Goal: Task Accomplishment & Management: Complete application form

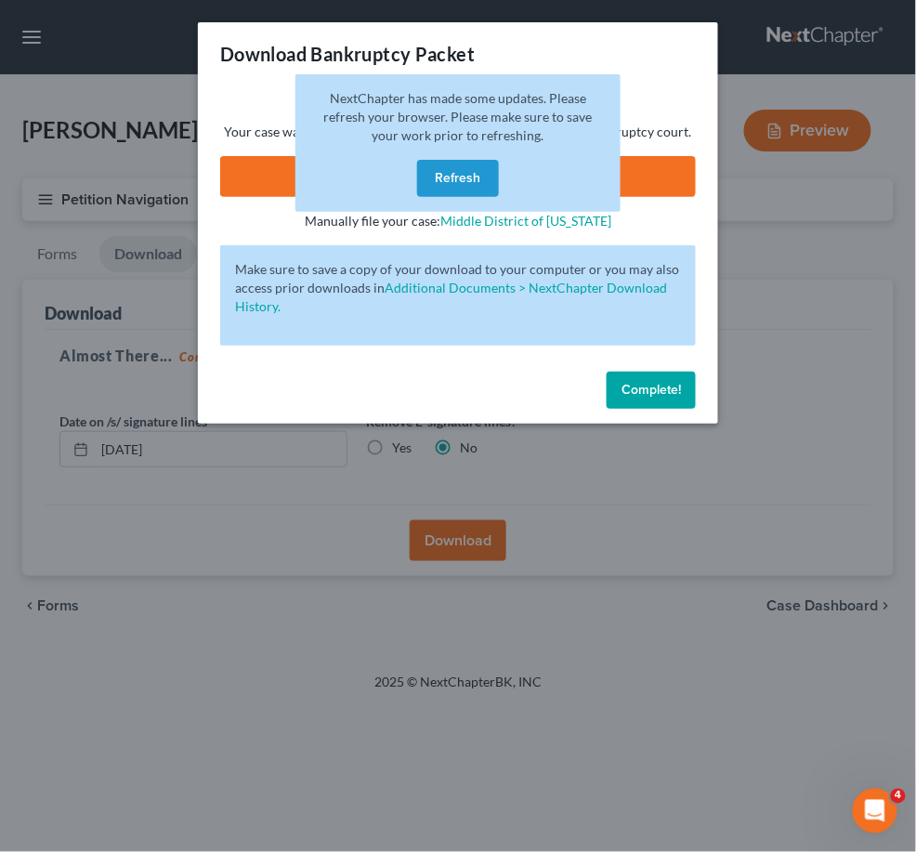
click at [467, 168] on button "Refresh" at bounding box center [458, 178] width 82 height 37
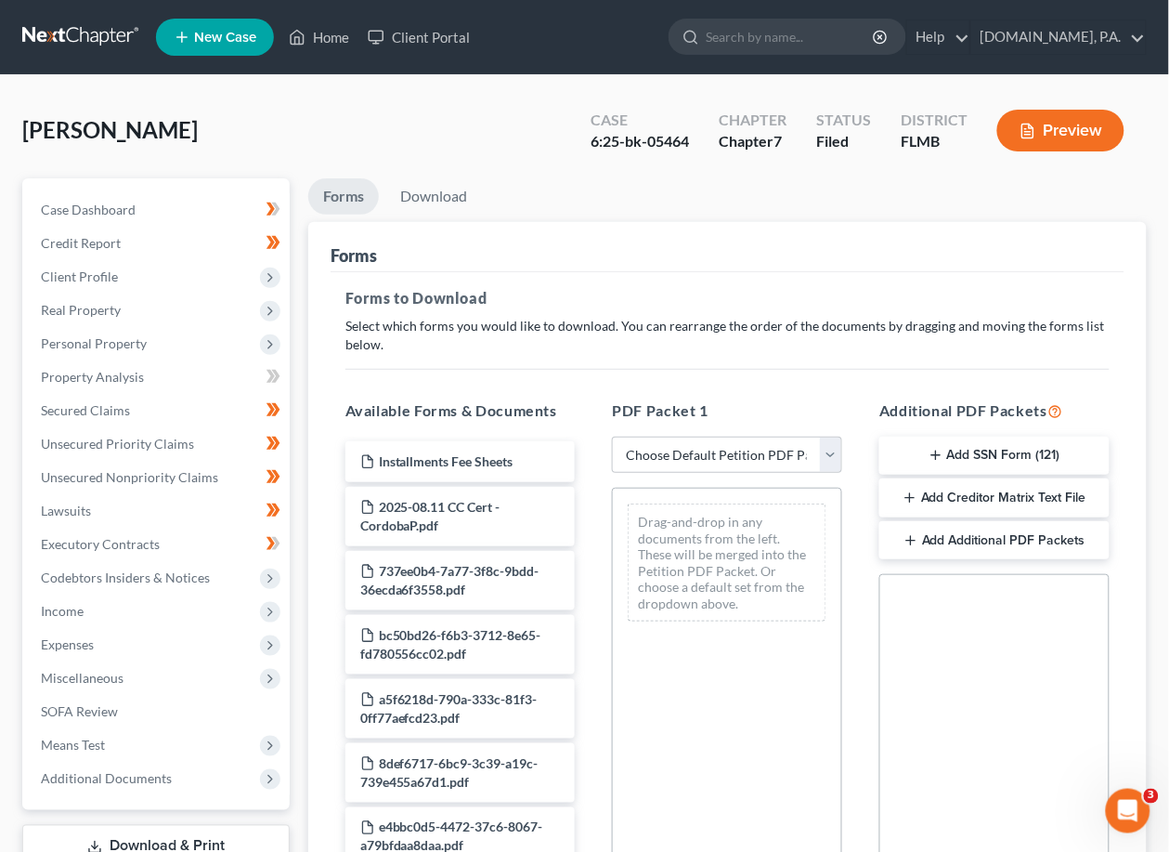
click at [99, 36] on link at bounding box center [81, 36] width 119 height 33
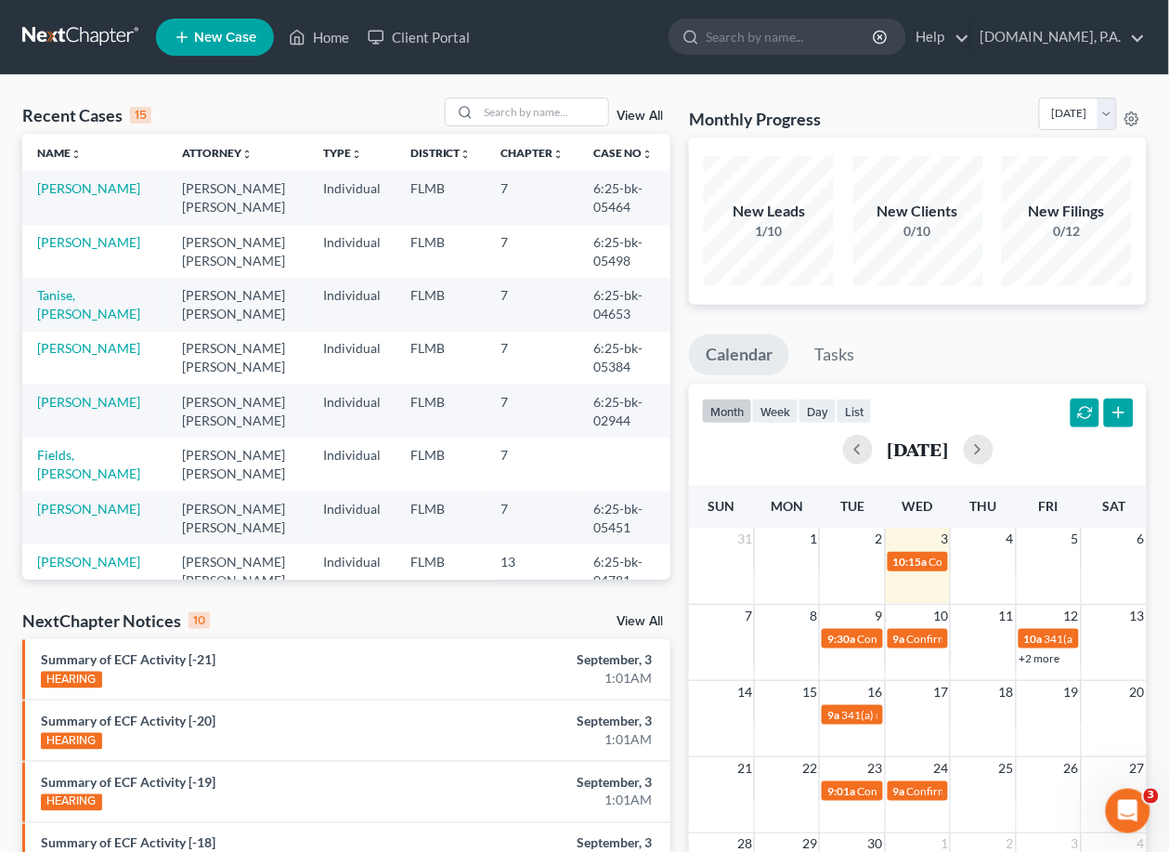
click at [642, 114] on link "View All" at bounding box center [640, 116] width 46 height 13
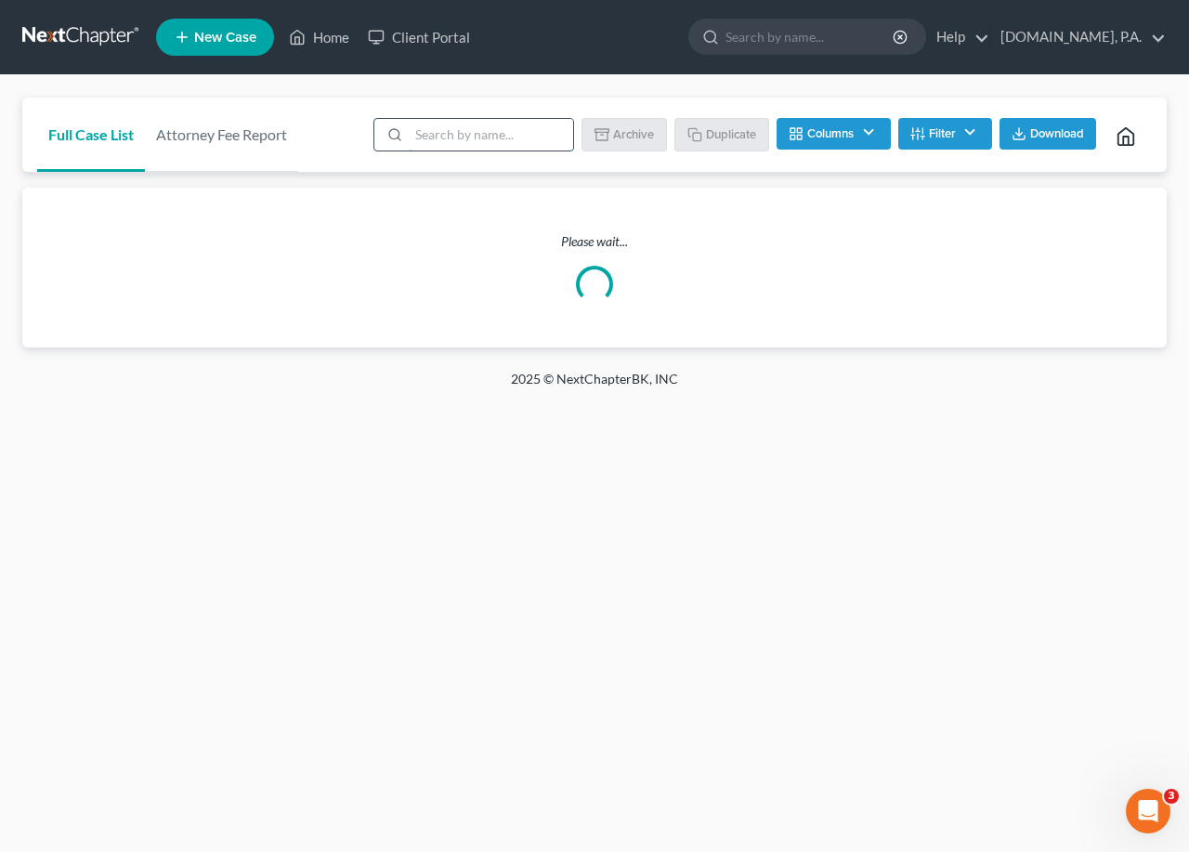
click at [499, 136] on input "search" at bounding box center [491, 135] width 164 height 32
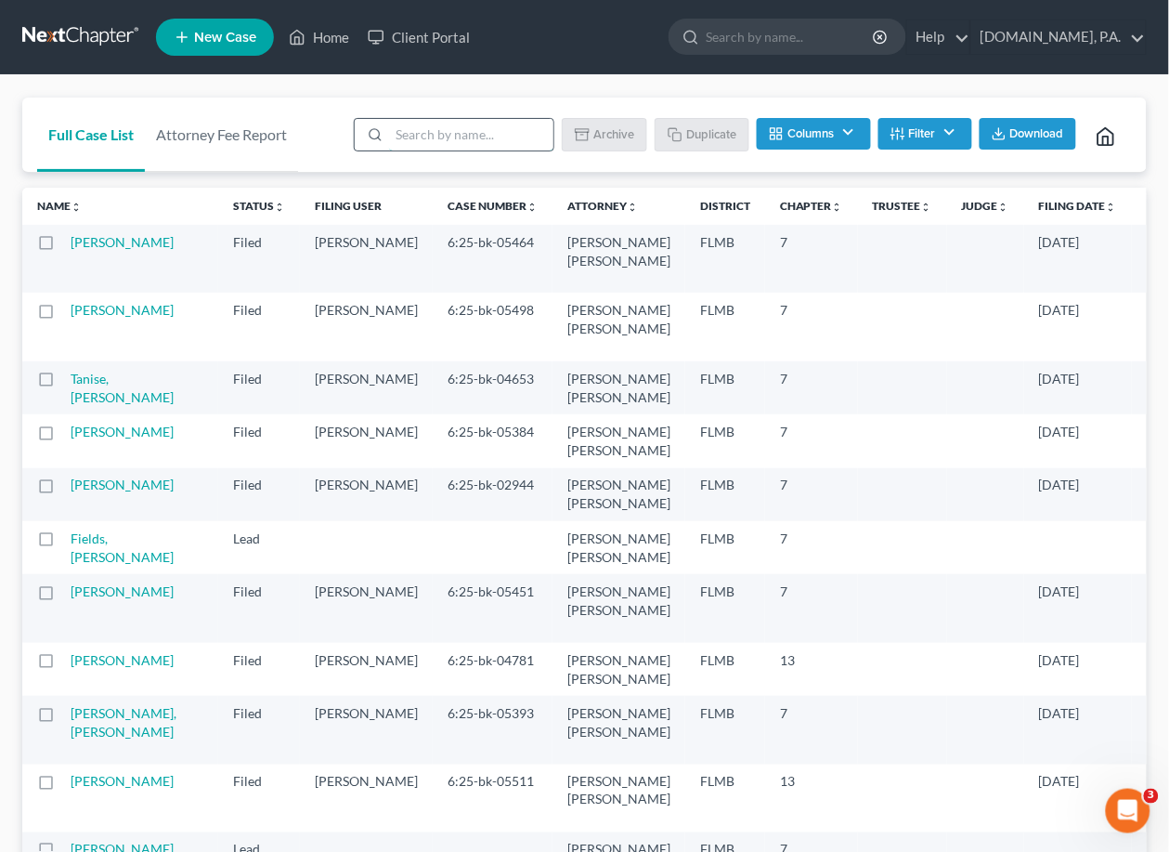
type input "sample"
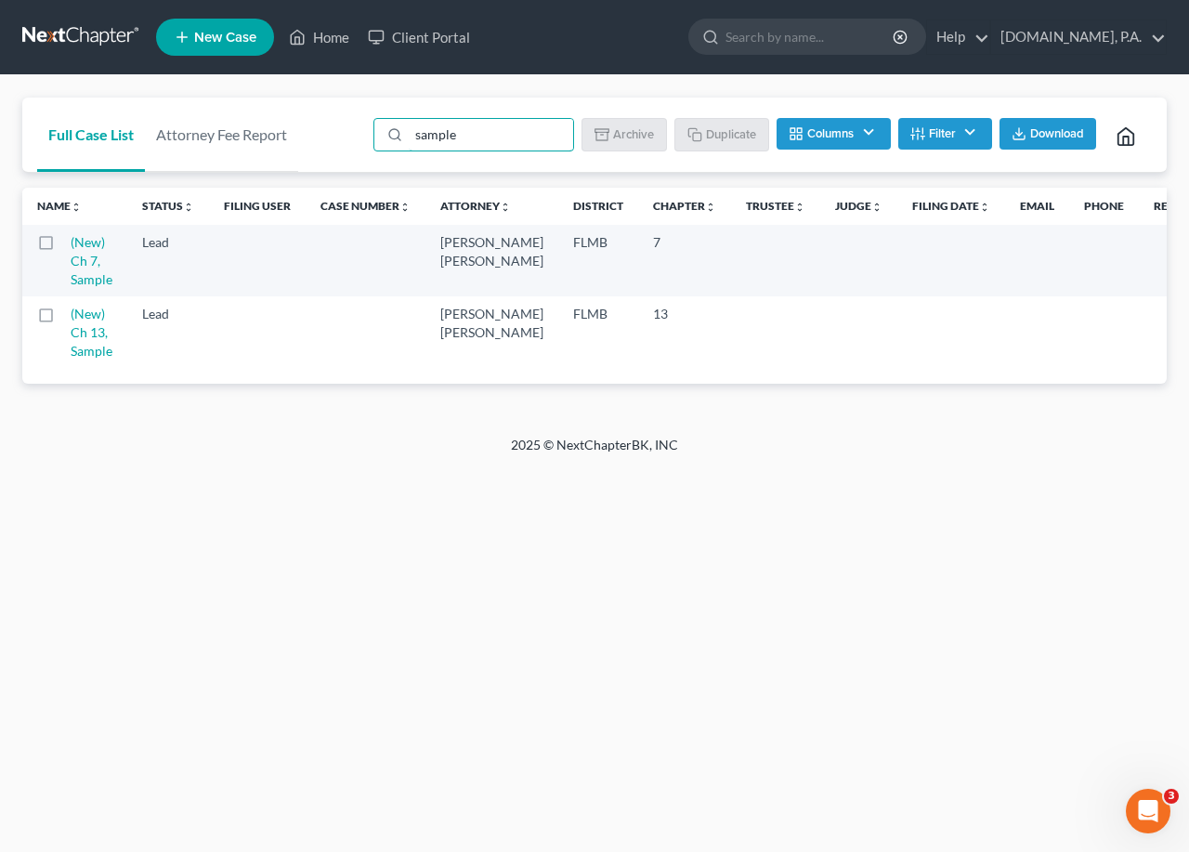
click at [63, 247] on label at bounding box center [63, 247] width 0 height 0
click at [71, 238] on input "checkbox" at bounding box center [77, 239] width 12 height 12
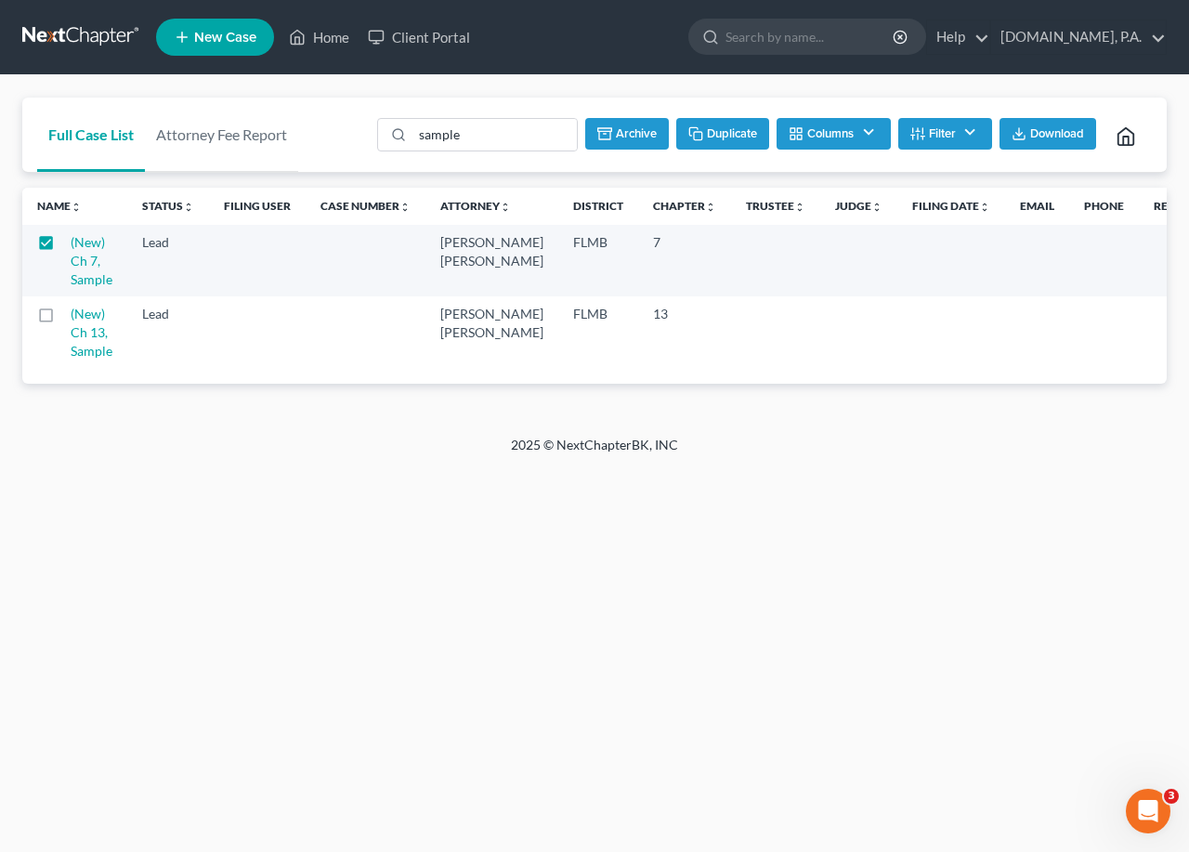
click at [707, 135] on button "Duplicate" at bounding box center [722, 134] width 93 height 32
checkbox input "false"
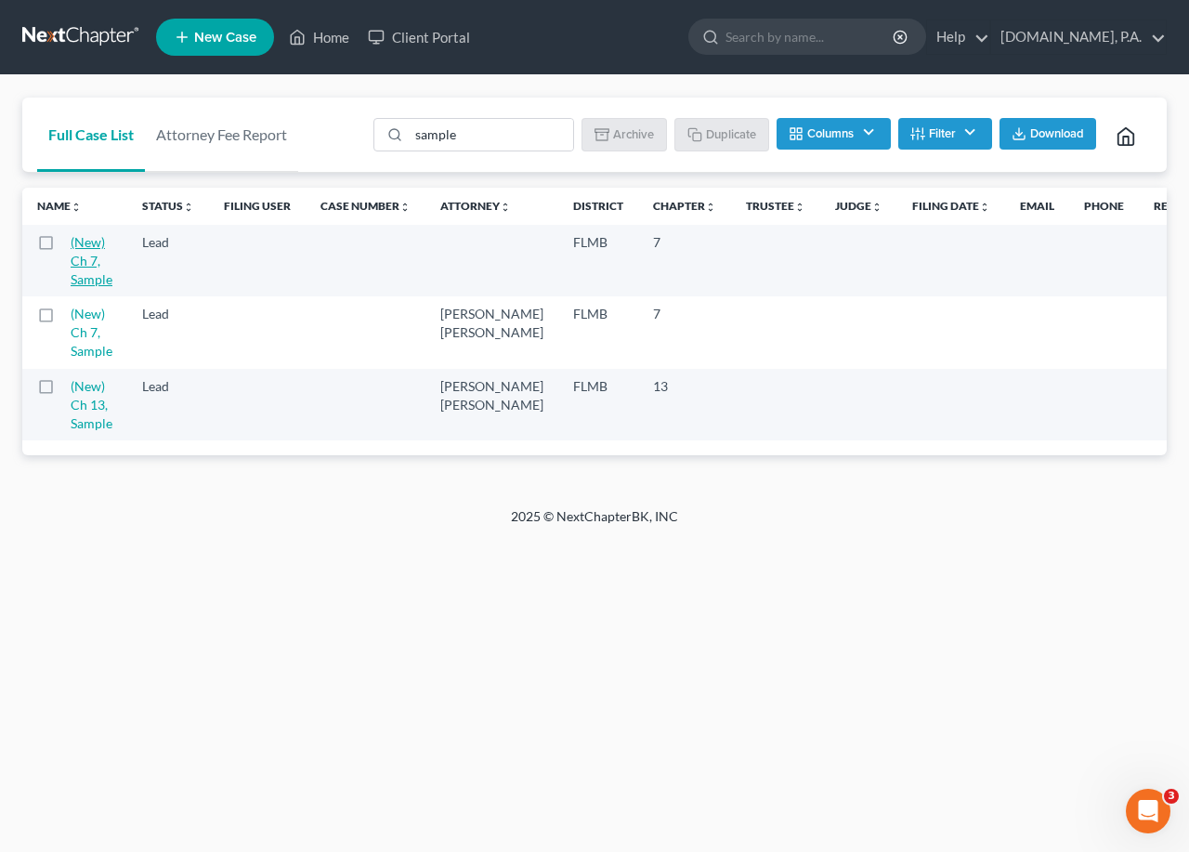
click at [98, 249] on link "(New) Ch 7, Sample" at bounding box center [92, 260] width 42 height 53
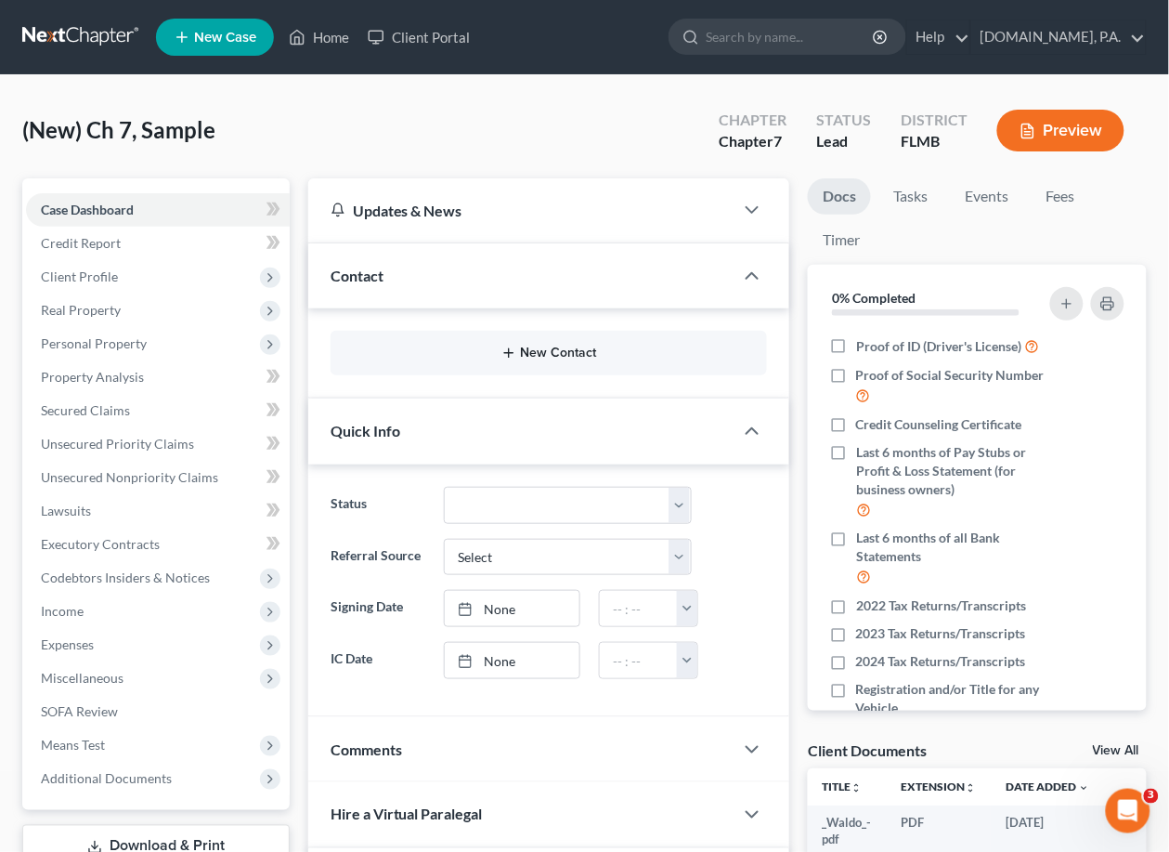
click at [561, 356] on button "New Contact" at bounding box center [549, 352] width 408 height 15
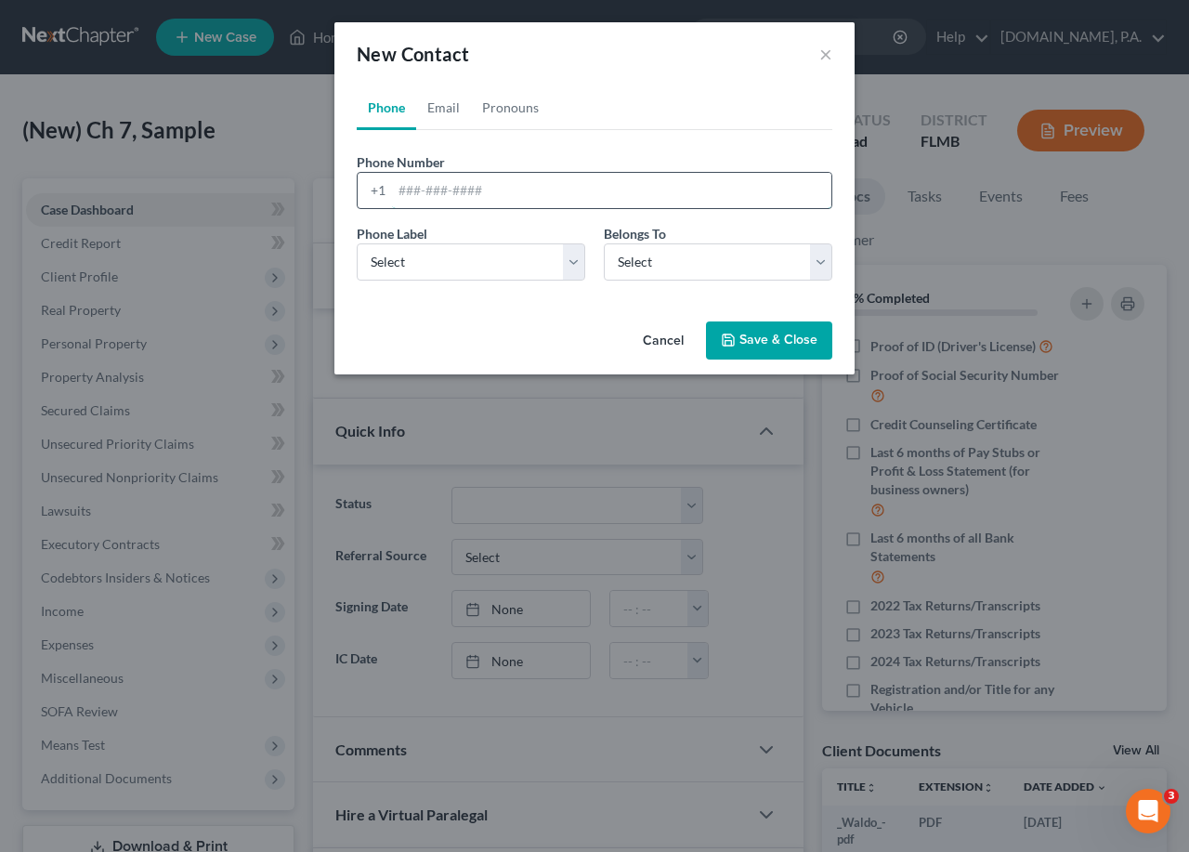
click at [401, 183] on input "tel" at bounding box center [611, 190] width 439 height 35
paste input "[PHONE_NUMBER]"
type input "[PHONE_NUMBER]"
click at [576, 257] on select "Select Mobile Home Work Other" at bounding box center [471, 261] width 228 height 37
select select "0"
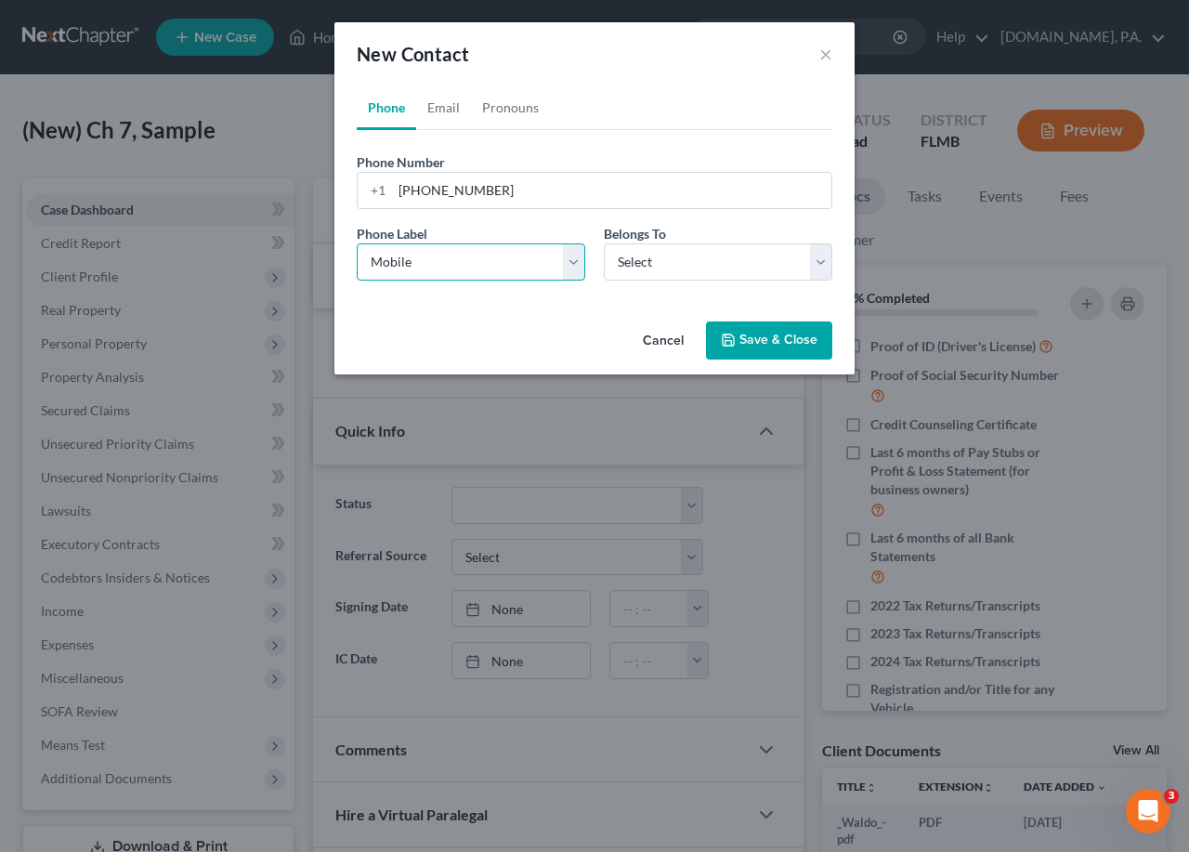
click at [357, 243] on select "Select Mobile Home Work Other" at bounding box center [471, 261] width 228 height 37
click at [813, 256] on select "Select Client Other" at bounding box center [718, 261] width 228 height 37
select select "0"
click at [604, 243] on select "Select Client Other" at bounding box center [718, 261] width 228 height 37
select select "0"
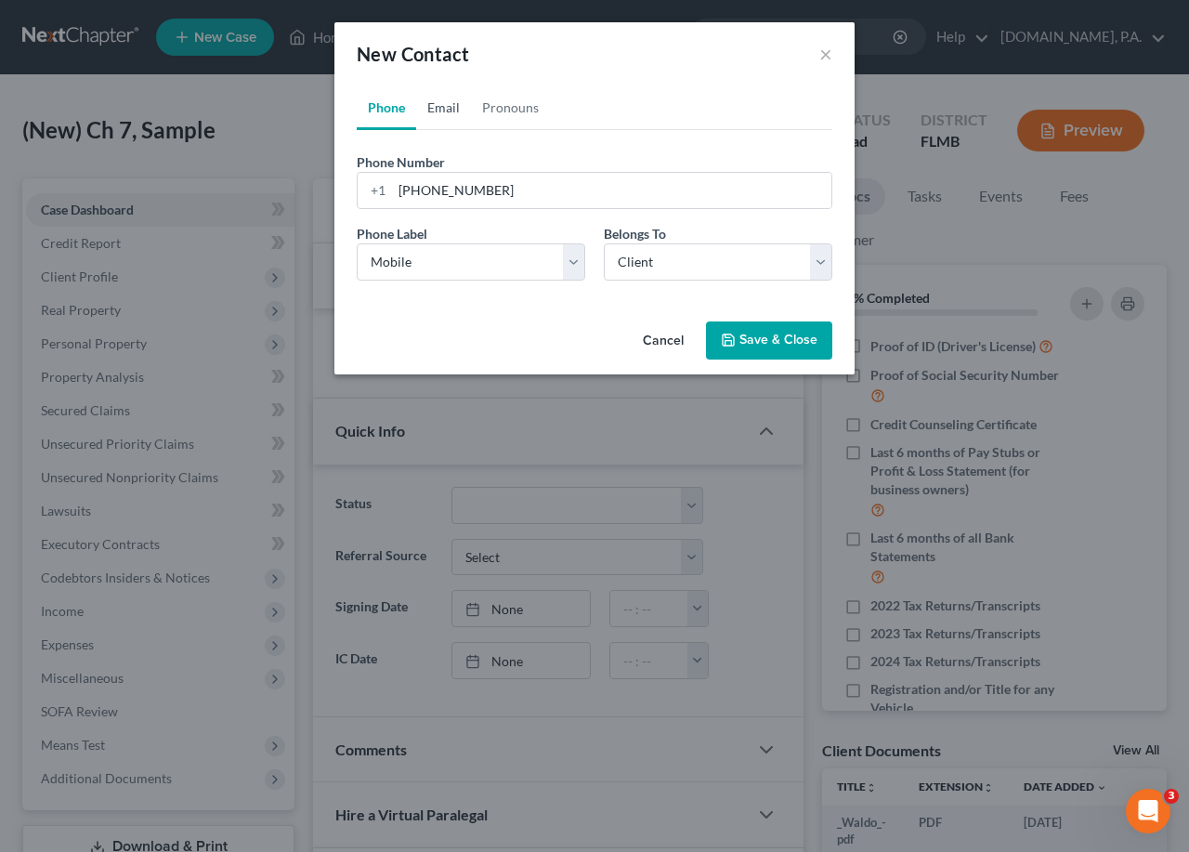
click at [450, 104] on link "Email" at bounding box center [443, 107] width 55 height 45
click at [404, 189] on input "email" at bounding box center [611, 190] width 439 height 35
paste input "[EMAIL_ADDRESS][DOMAIN_NAME]"
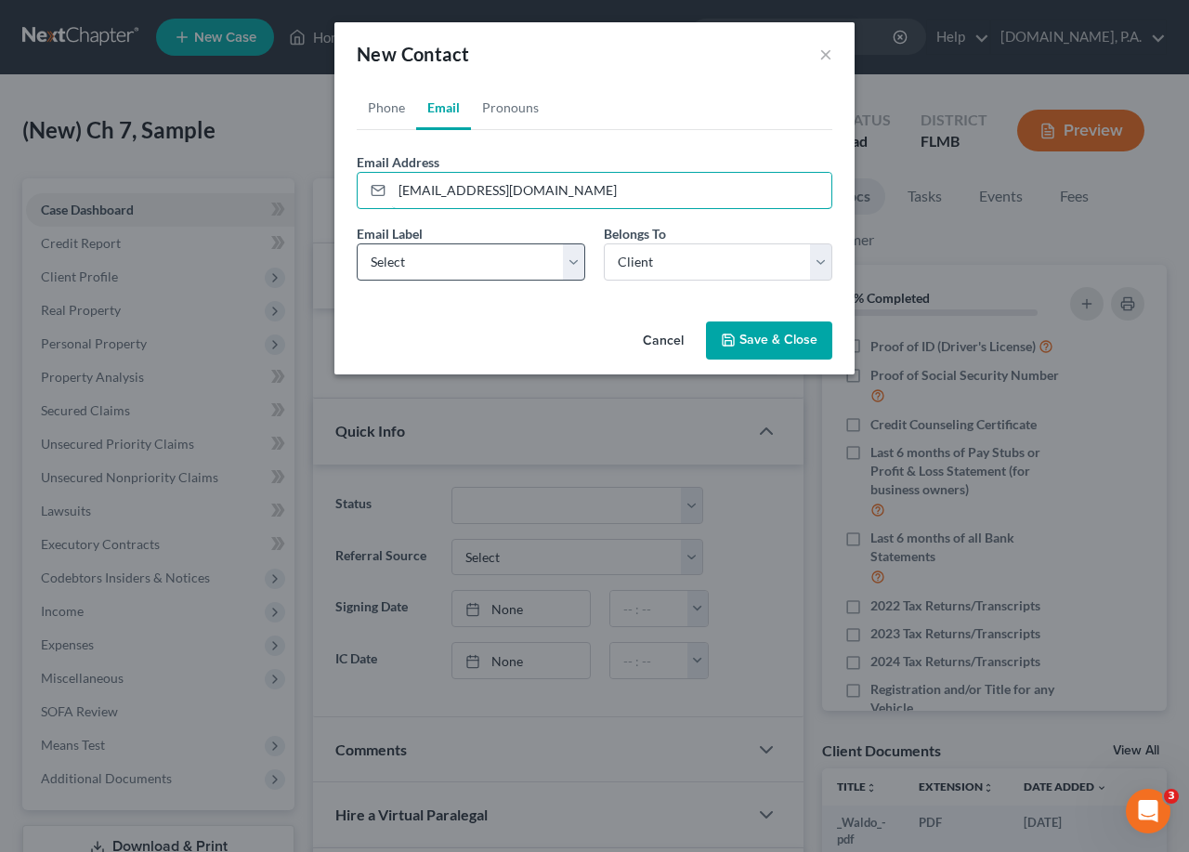
type input "[EMAIL_ADDRESS][DOMAIN_NAME]"
click at [575, 272] on select "Select Home Work Other" at bounding box center [471, 261] width 228 height 37
select select "0"
click at [357, 243] on select "Select Home Work Other" at bounding box center [471, 261] width 228 height 37
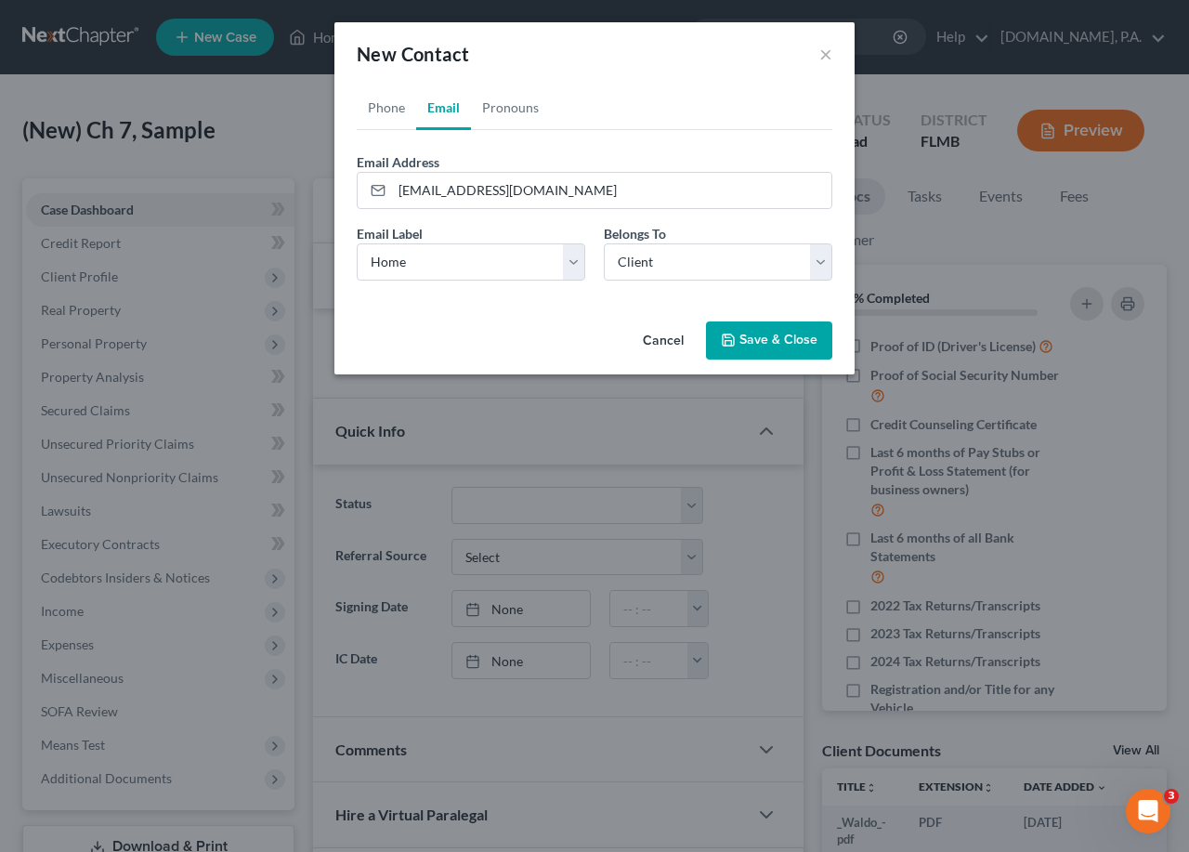
click at [770, 334] on button "Save & Close" at bounding box center [769, 340] width 126 height 39
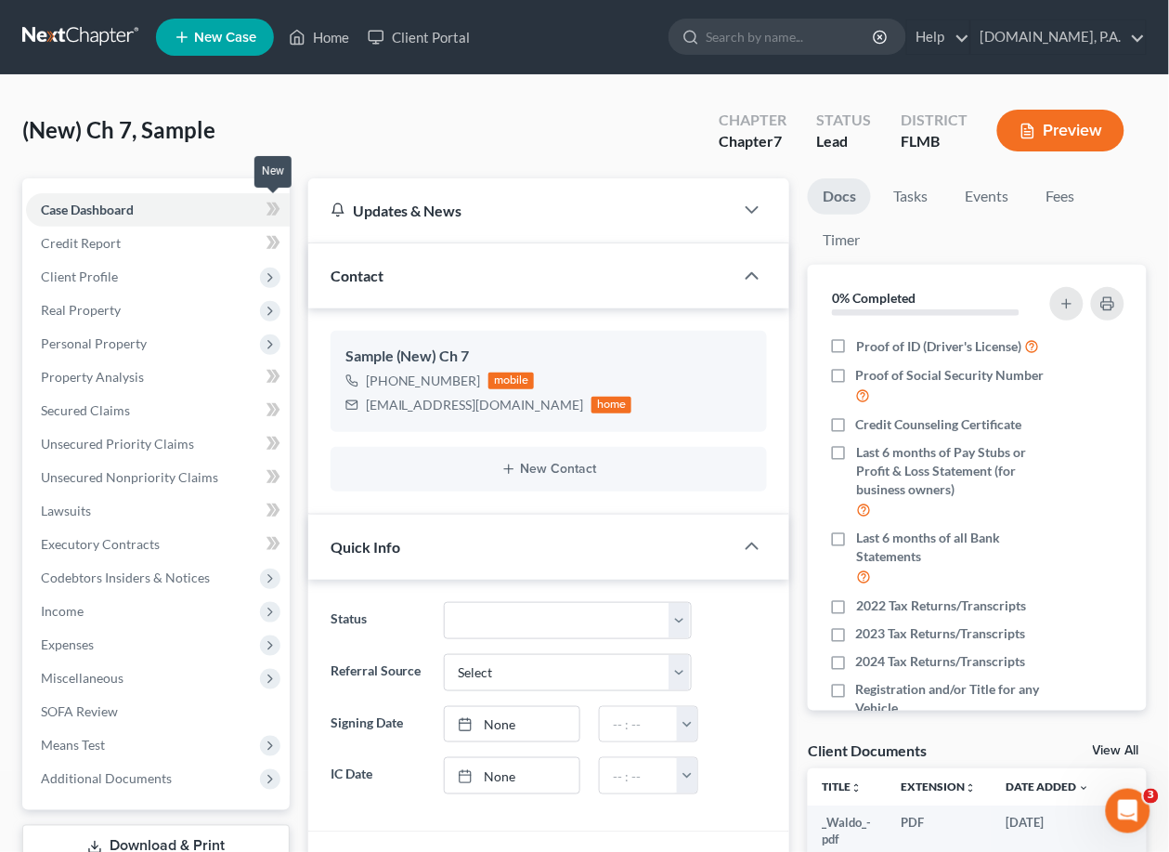
click at [268, 202] on icon at bounding box center [271, 208] width 8 height 13
click at [101, 268] on span "Client Profile" at bounding box center [79, 276] width 77 height 16
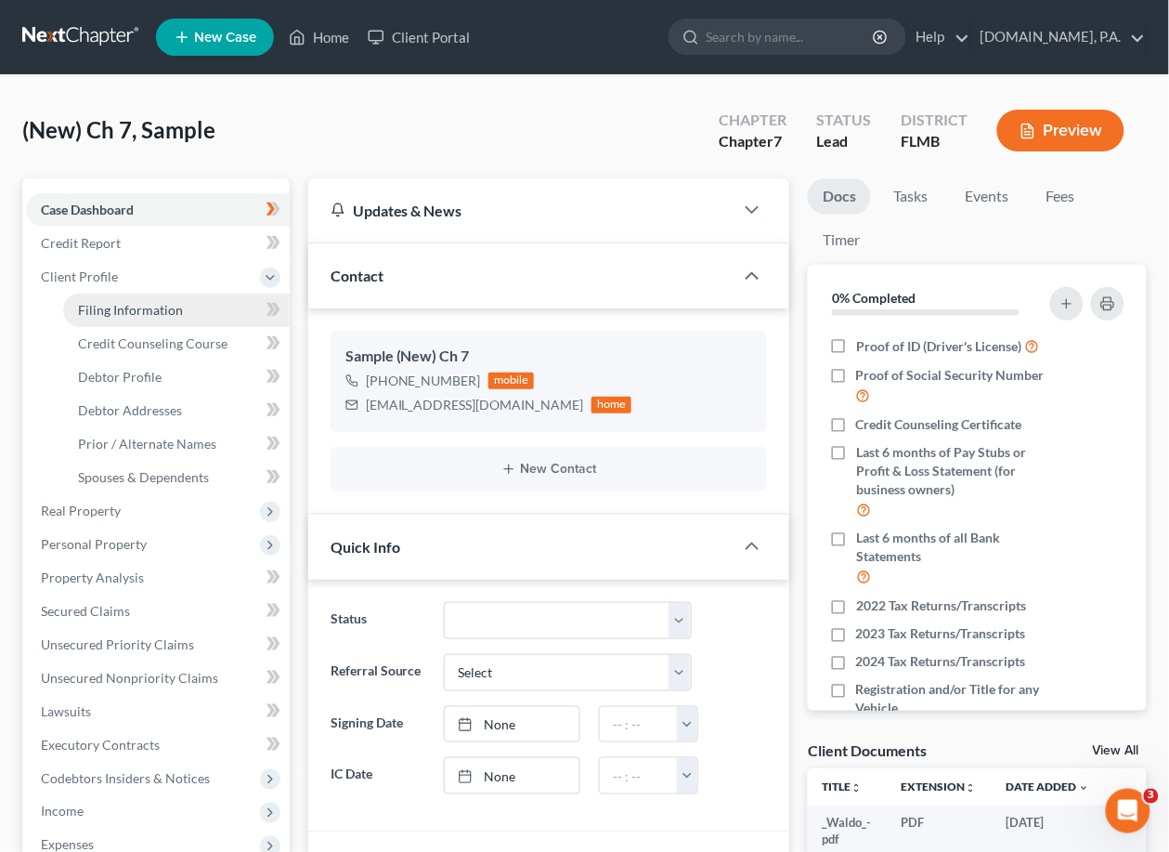
click at [183, 305] on link "Filing Information" at bounding box center [176, 309] width 227 height 33
select select "1"
select select "0"
select select "15"
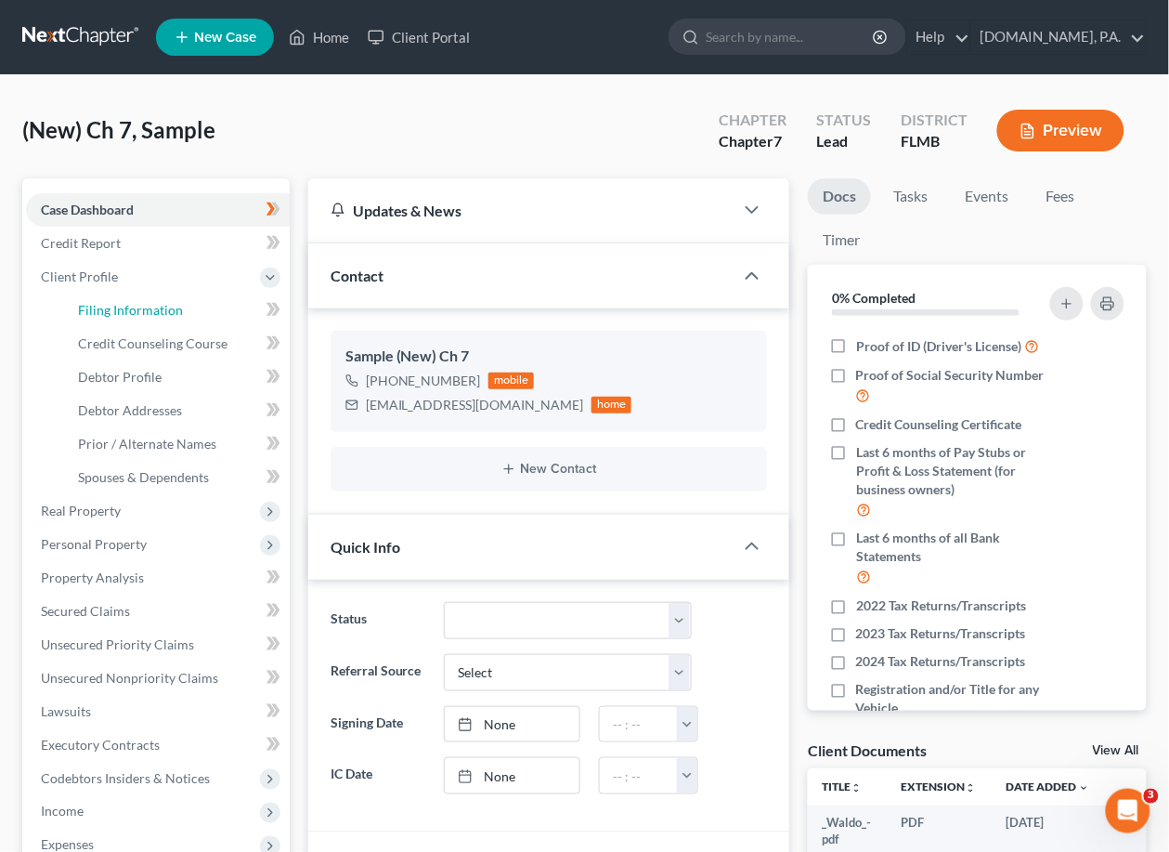
select select "0"
select select "9"
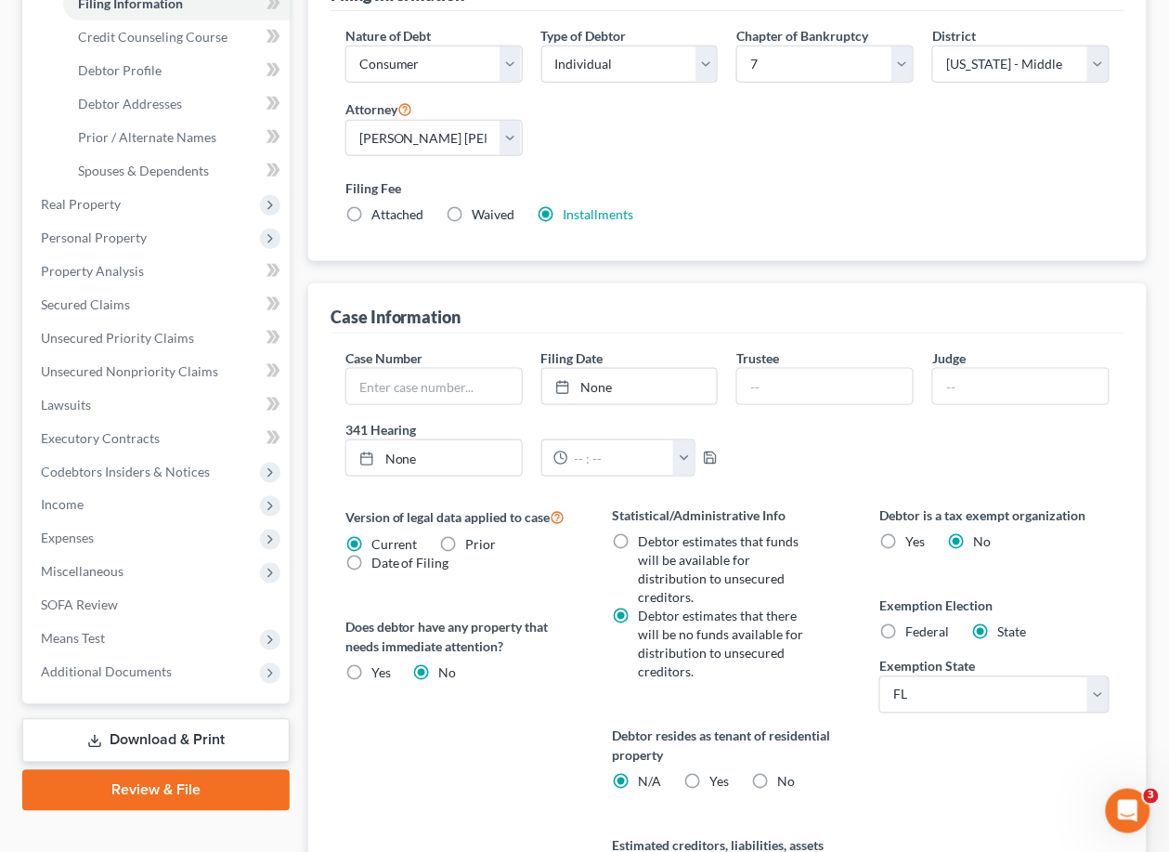
scroll to position [465, 0]
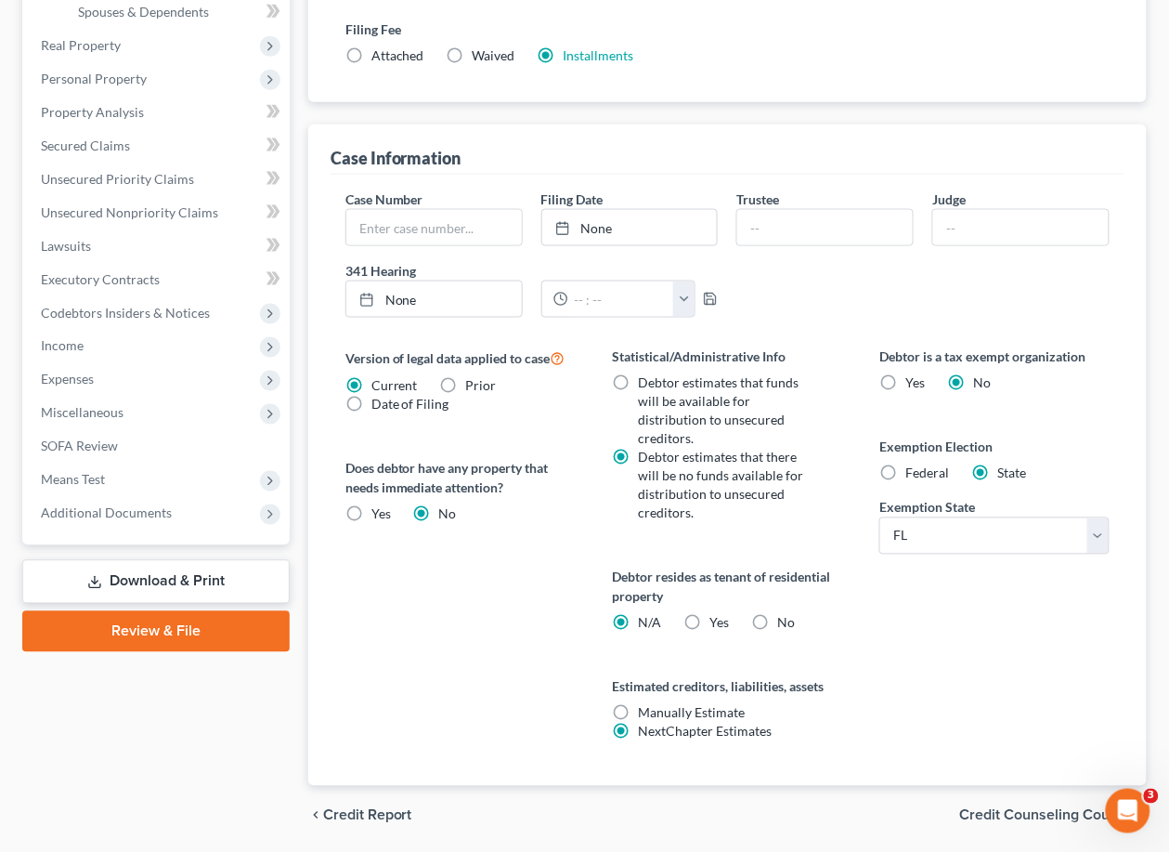
click at [709, 614] on label "Yes Yes" at bounding box center [719, 623] width 20 height 19
click at [717, 614] on input "Yes Yes" at bounding box center [723, 620] width 12 height 12
radio input "true"
radio input "false"
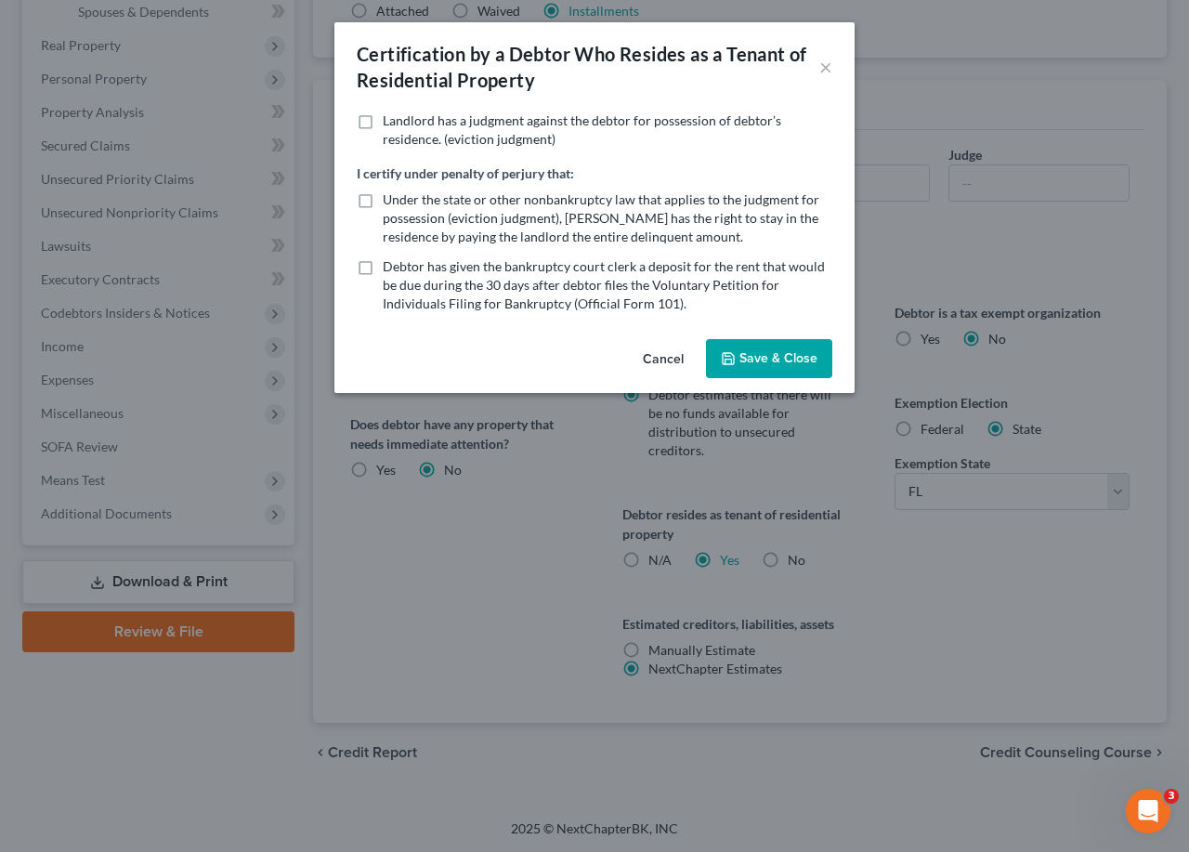
click at [767, 347] on button "Save & Close" at bounding box center [769, 358] width 126 height 39
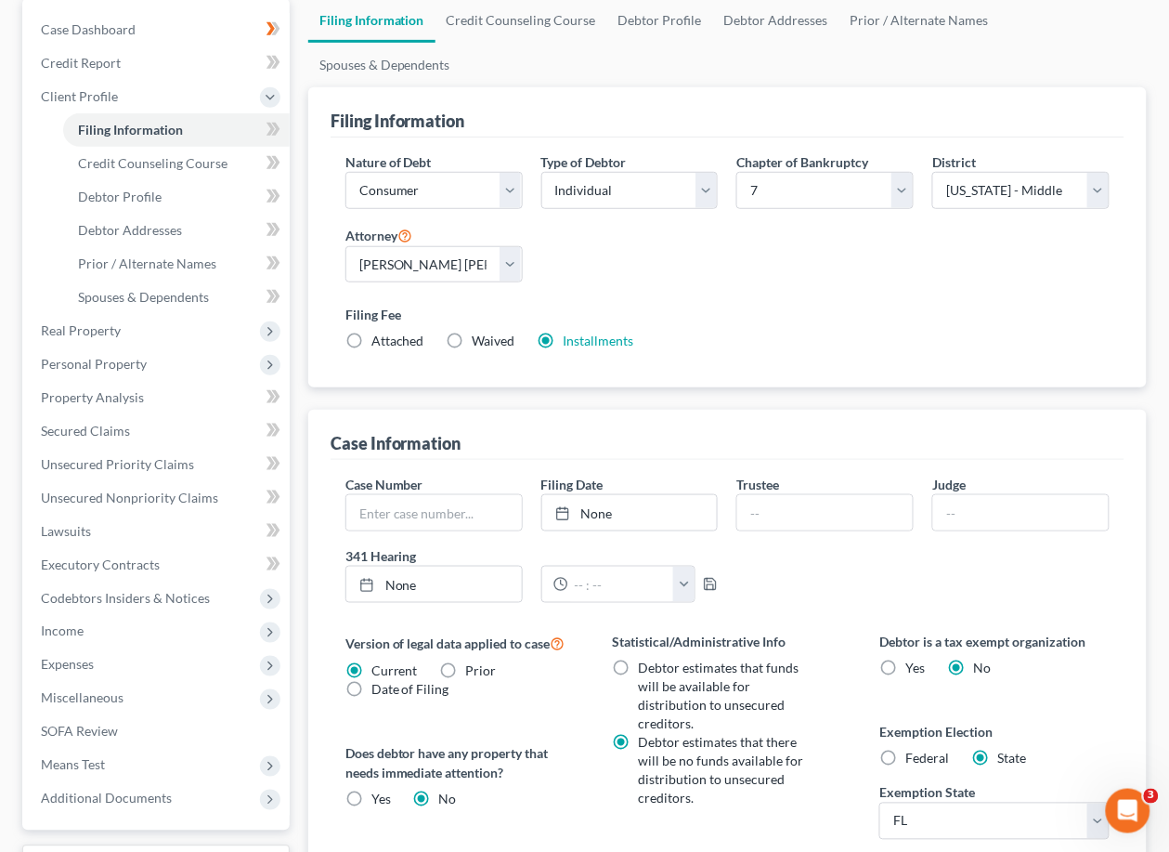
scroll to position [0, 0]
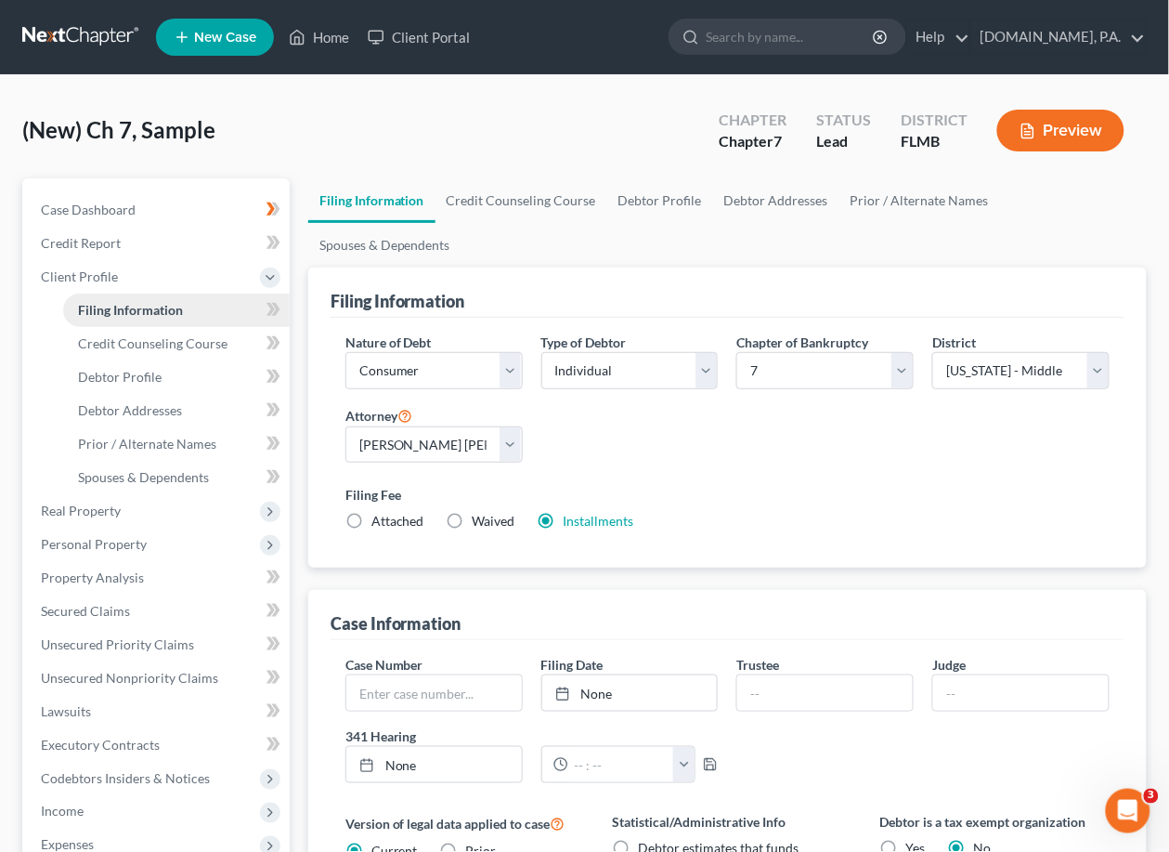
click at [273, 294] on link "Filing Information" at bounding box center [176, 309] width 227 height 33
click at [272, 301] on icon at bounding box center [274, 309] width 14 height 23
click at [113, 369] on span "Debtor Profile" at bounding box center [120, 377] width 84 height 16
select select "0"
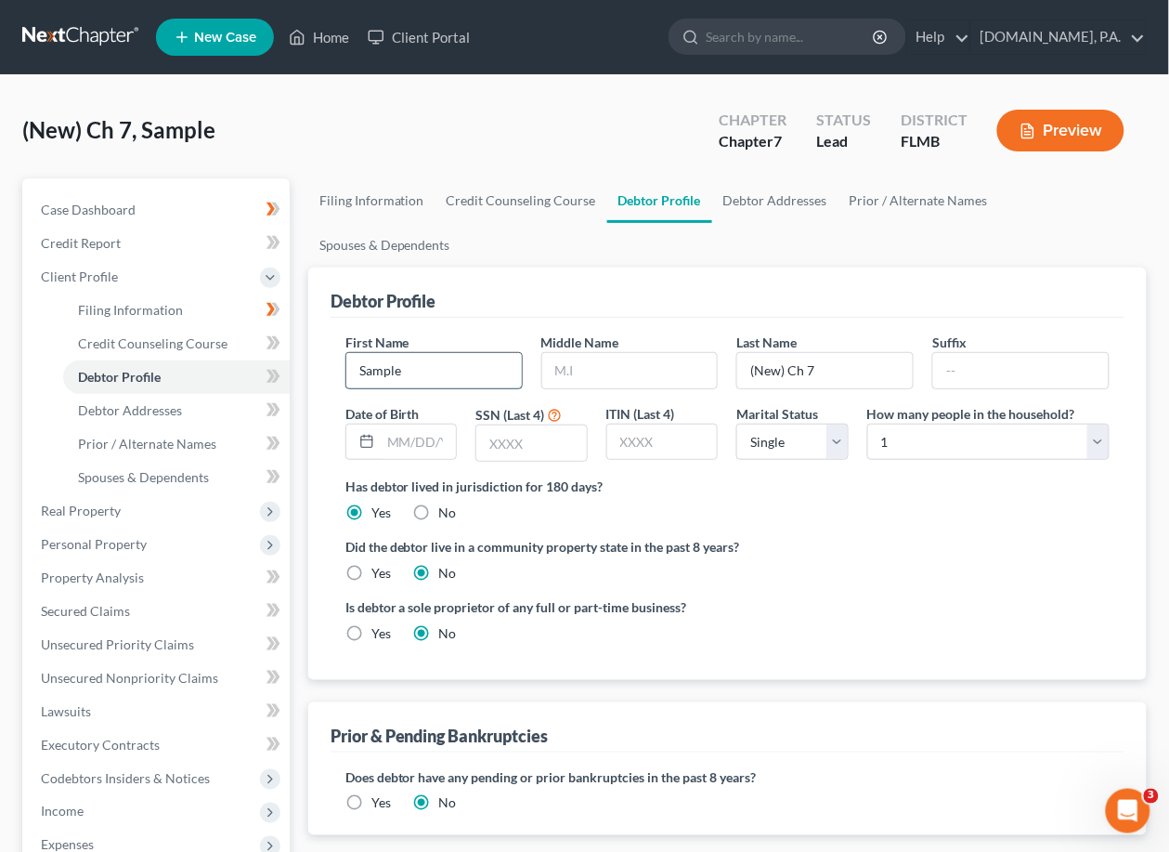
click at [413, 353] on input "Sample" at bounding box center [434, 370] width 176 height 35
drag, startPoint x: 413, startPoint y: 317, endPoint x: 321, endPoint y: 332, distance: 93.1
click at [322, 332] on div "Debtor Profile First Name Sample Middle Name Last Name (New) Ch 7 Suffix Date o…" at bounding box center [727, 473] width 839 height 412
type input "Tocarra"
type input "[PERSON_NAME]"
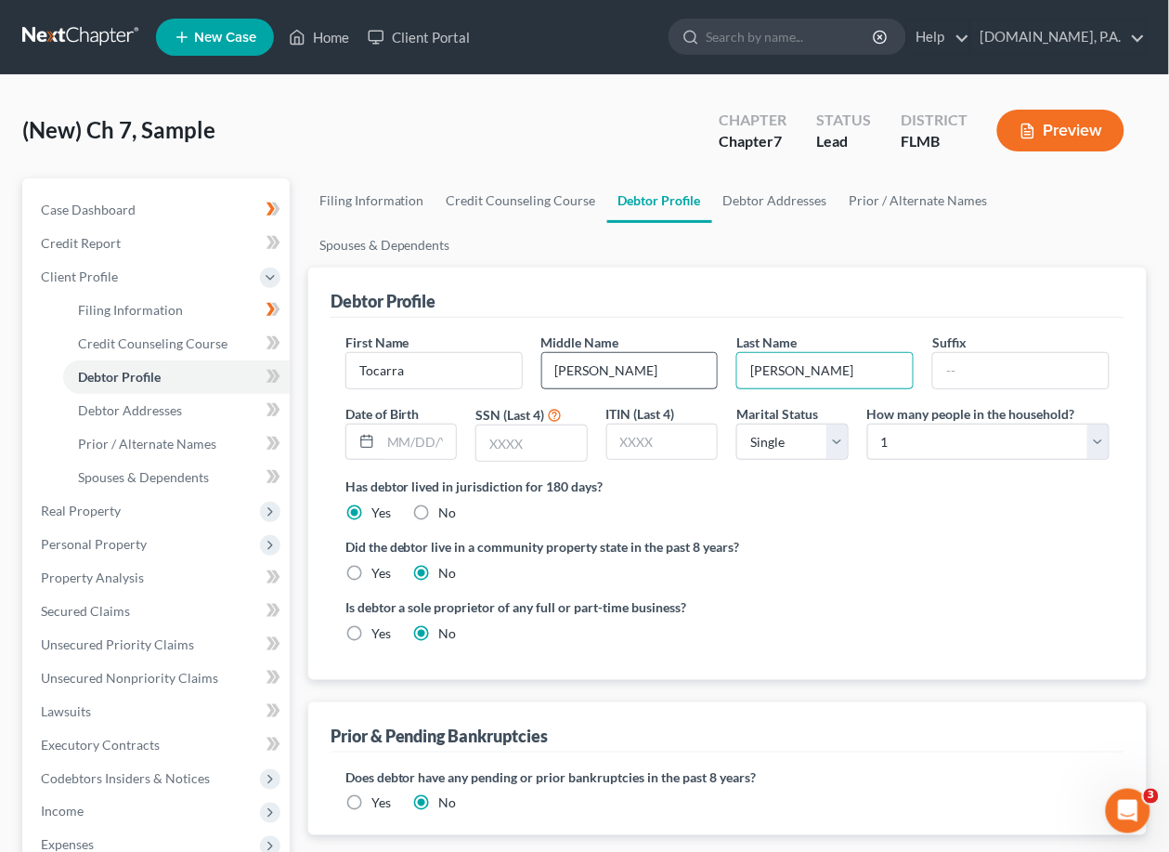
type input "[PERSON_NAME]"
click at [563, 353] on input "[PERSON_NAME]" at bounding box center [630, 370] width 176 height 35
type input "[PERSON_NAME]"
click at [840, 423] on select "Select Single Married Separated Divorced Widowed" at bounding box center [792, 441] width 112 height 37
select select "1"
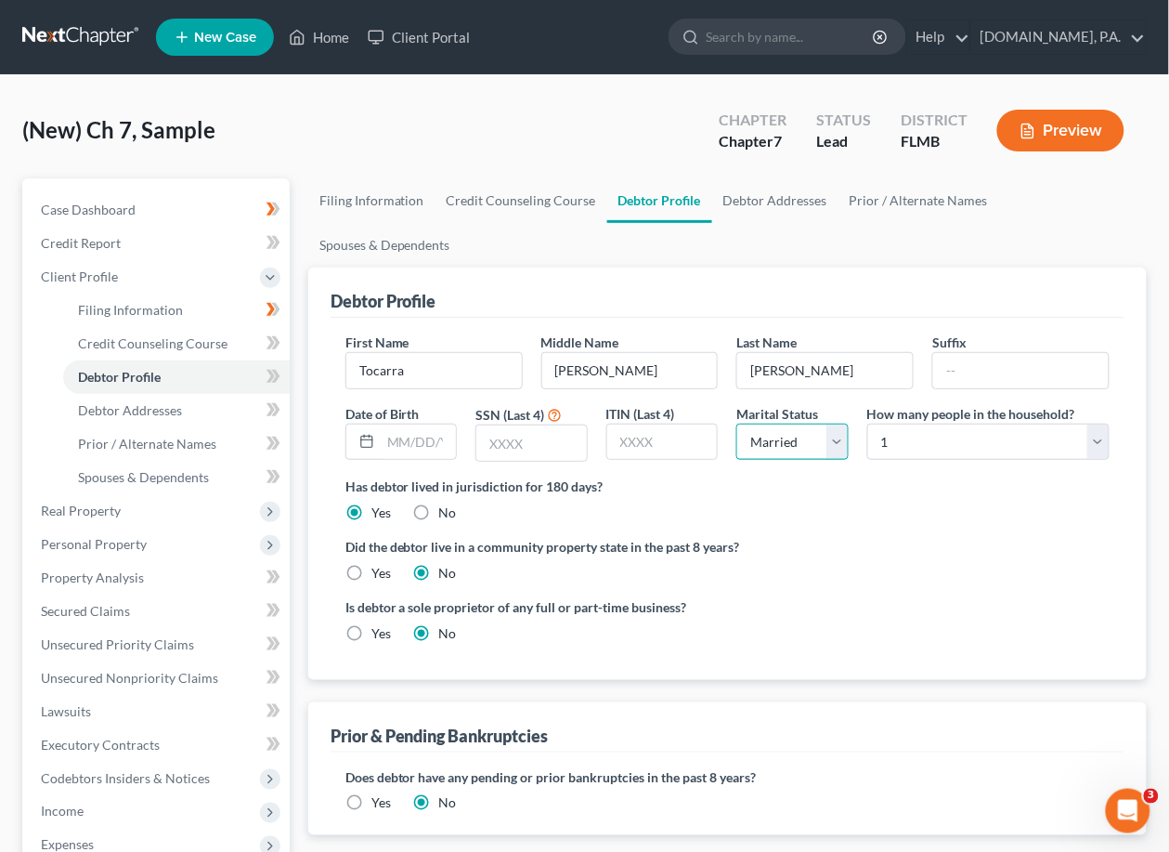
click at [736, 423] on select "Select Single Married Separated Divorced Widowed" at bounding box center [792, 441] width 112 height 37
click at [1098, 423] on select "Select 1 2 3 4 5 6 7 8 9 10 11 12 13 14 15 16 17 18 19 20" at bounding box center [988, 441] width 242 height 37
select select "4"
click at [867, 423] on select "Select 1 2 3 4 5 6 7 8 9 10 11 12 13 14 15 16 17 18 19 20" at bounding box center [988, 441] width 242 height 37
click at [271, 379] on icon at bounding box center [271, 376] width 8 height 13
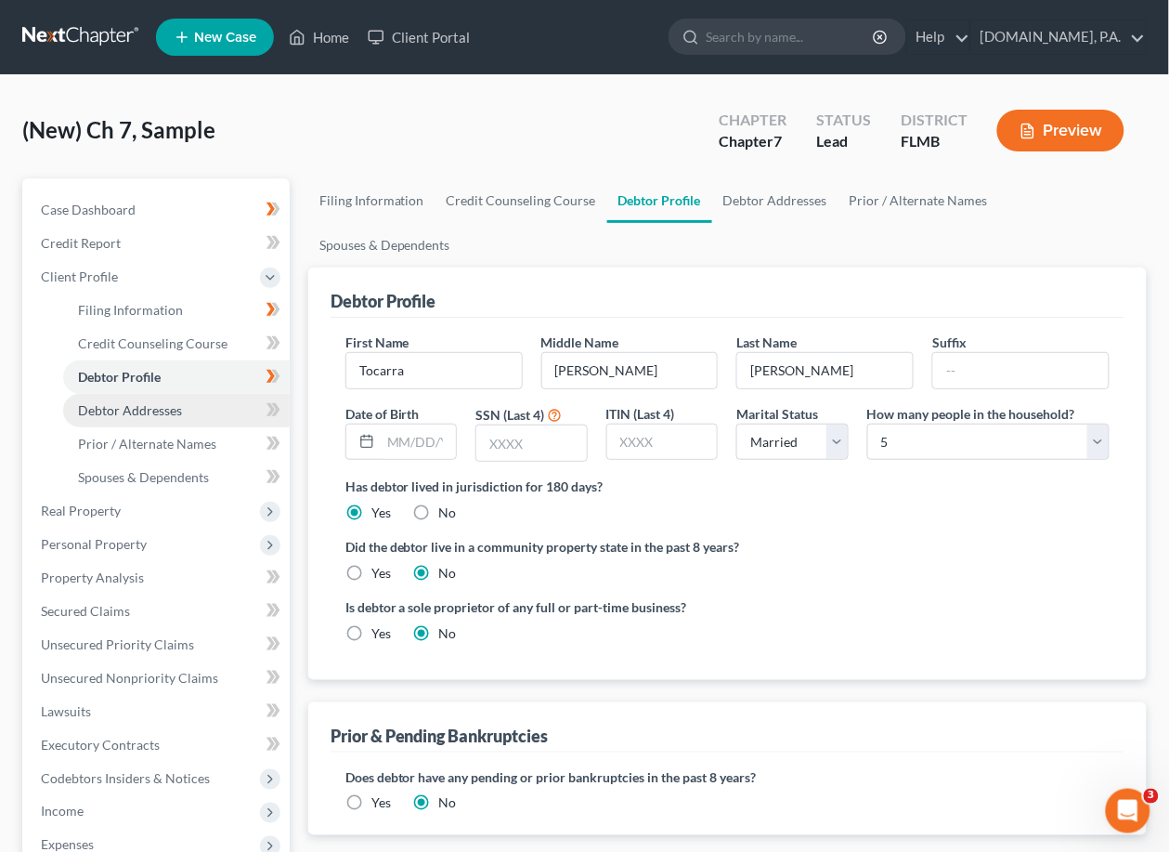
click at [145, 413] on span "Debtor Addresses" at bounding box center [130, 410] width 104 height 16
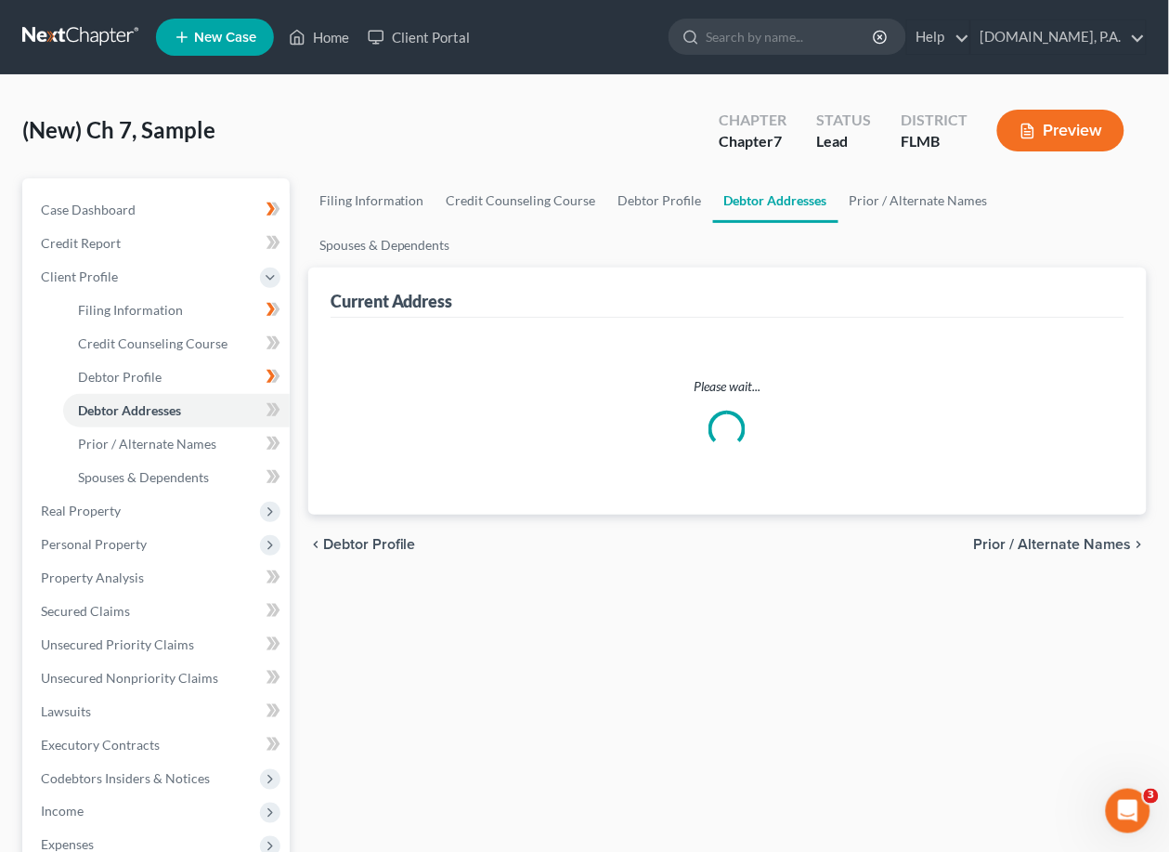
select select "0"
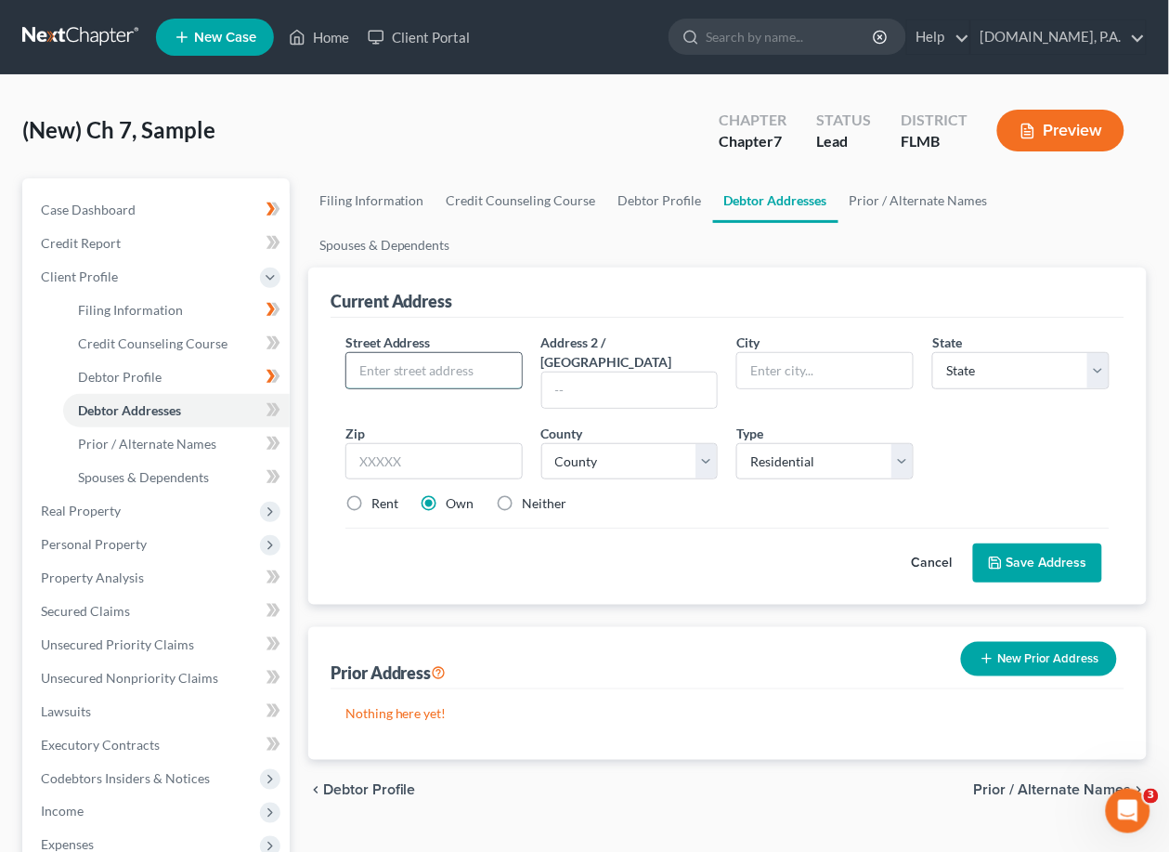
click at [416, 353] on input "text" at bounding box center [434, 370] width 176 height 35
paste input "1344 Elan Dr"
type input "1344 Elan Dr"
click at [373, 443] on input "text" at bounding box center [433, 461] width 177 height 37
type input "33896"
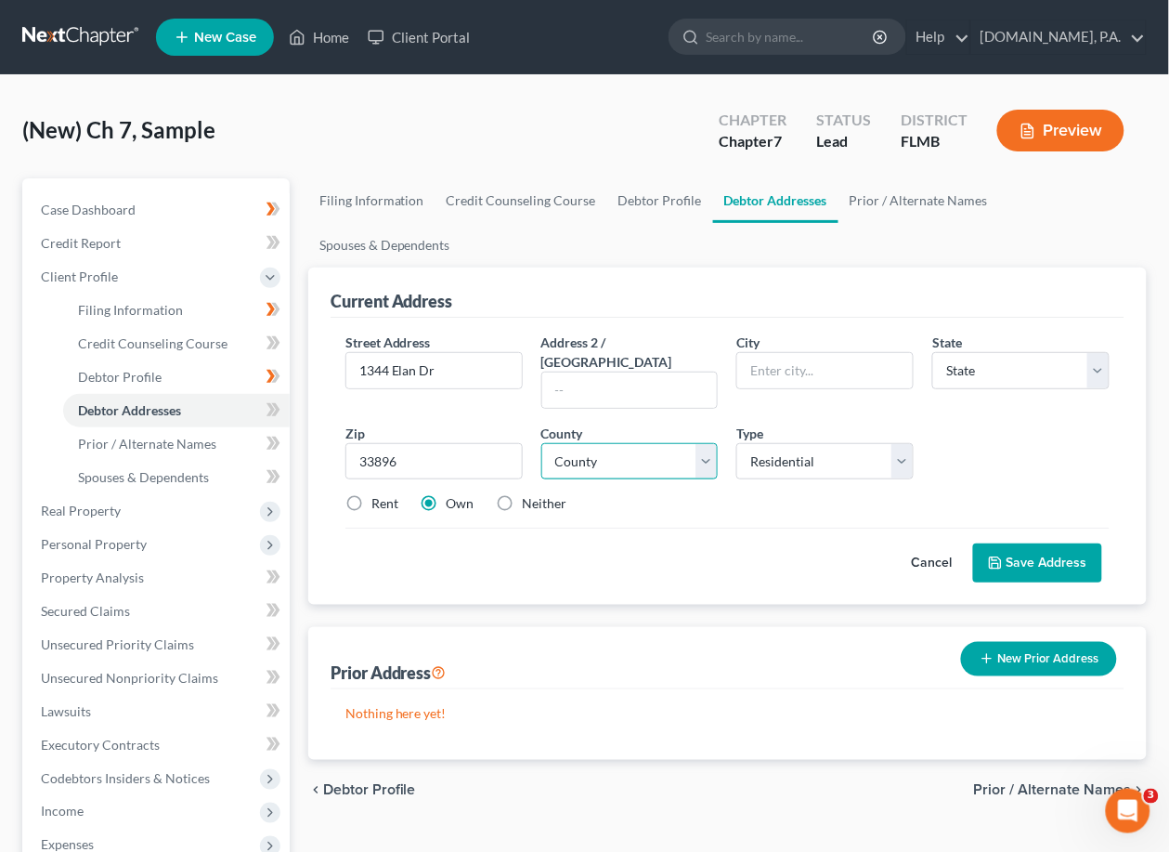
type input "[PERSON_NAME]"
select select "9"
click at [700, 443] on select "County [GEOGRAPHIC_DATA] [GEOGRAPHIC_DATA] [GEOGRAPHIC_DATA] [GEOGRAPHIC_DATA] …" at bounding box center [629, 461] width 177 height 37
select select "52"
click at [541, 443] on select "County [GEOGRAPHIC_DATA] [GEOGRAPHIC_DATA] [GEOGRAPHIC_DATA] [GEOGRAPHIC_DATA] …" at bounding box center [629, 461] width 177 height 37
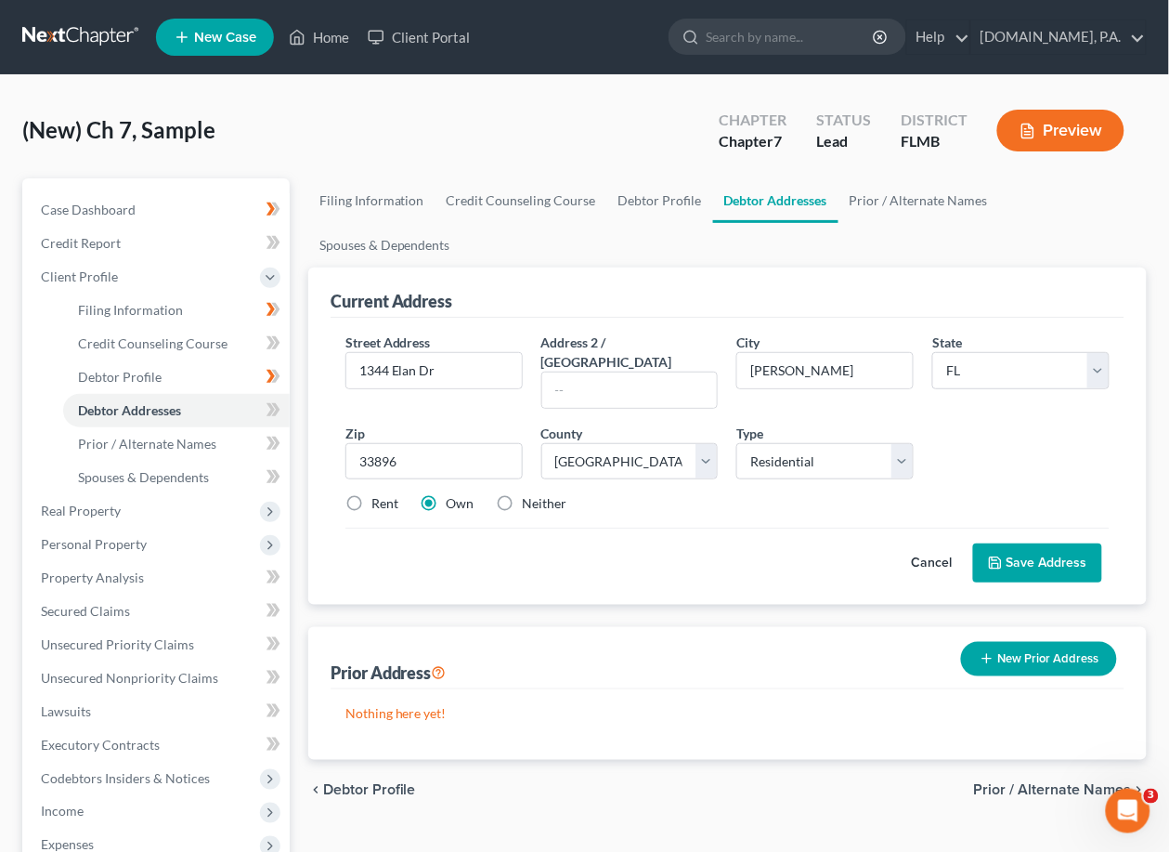
click at [371, 494] on label "Rent" at bounding box center [384, 503] width 27 height 19
click at [379, 494] on input "Rent" at bounding box center [385, 500] width 12 height 12
radio input "true"
click at [580, 372] on input "text" at bounding box center [630, 389] width 176 height 35
type input "Apt 201"
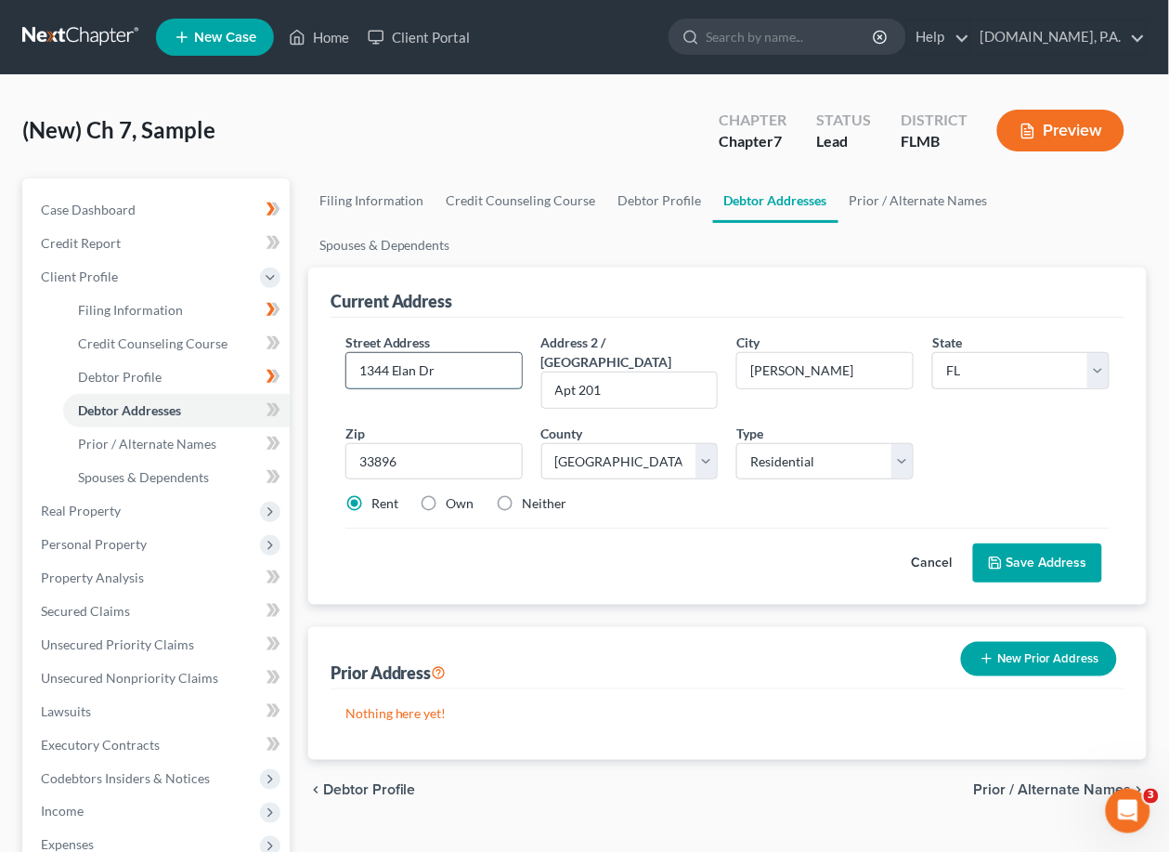
drag, startPoint x: 449, startPoint y: 321, endPoint x: 345, endPoint y: 322, distance: 104.0
click at [345, 352] on div "1344 Elan Dr" at bounding box center [433, 370] width 177 height 37
click at [828, 353] on input "[PERSON_NAME]" at bounding box center [825, 370] width 176 height 35
drag, startPoint x: 818, startPoint y: 319, endPoint x: 714, endPoint y: 329, distance: 104.5
click at [714, 332] on div "Street Address * [STREET_ADDRESS] * [PERSON_NAME][GEOGRAPHIC_DATA] * State [US_…" at bounding box center [727, 430] width 783 height 196
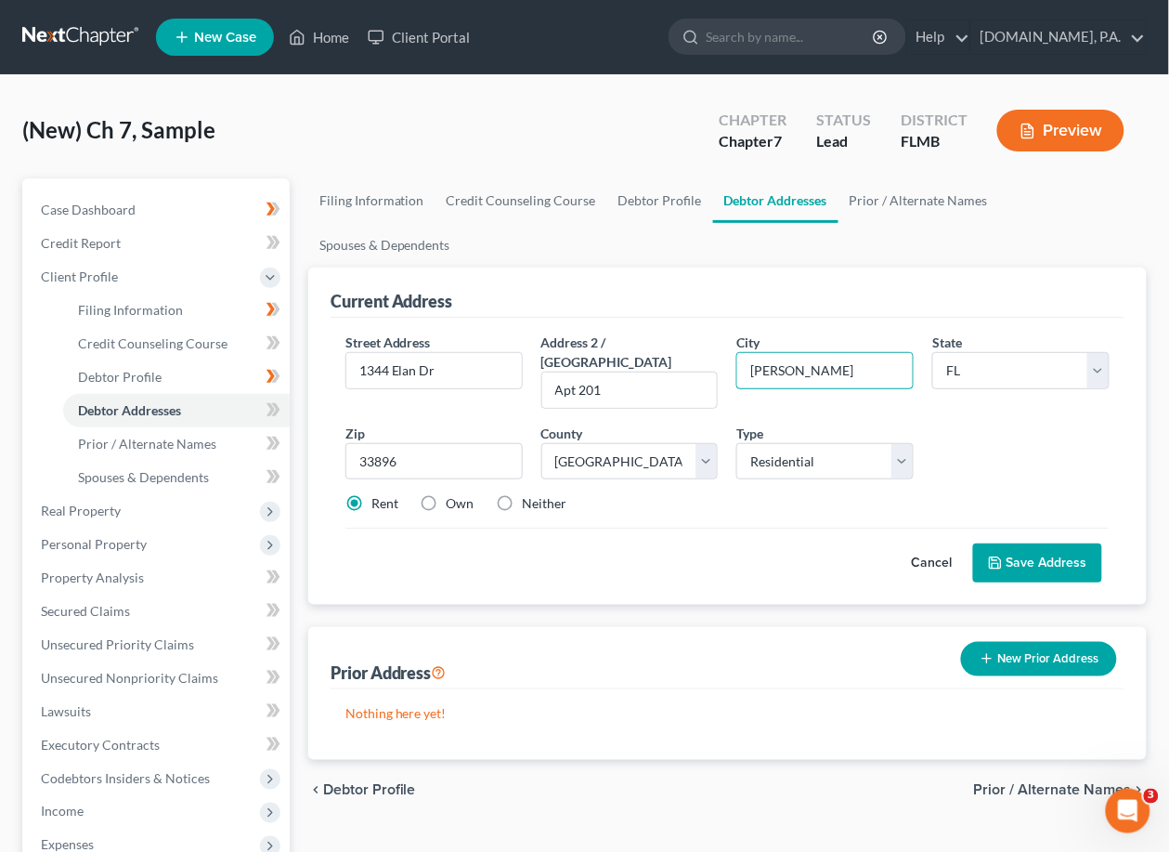
type input "[PERSON_NAME]"
click at [1021, 543] on button "Save Address" at bounding box center [1037, 562] width 129 height 39
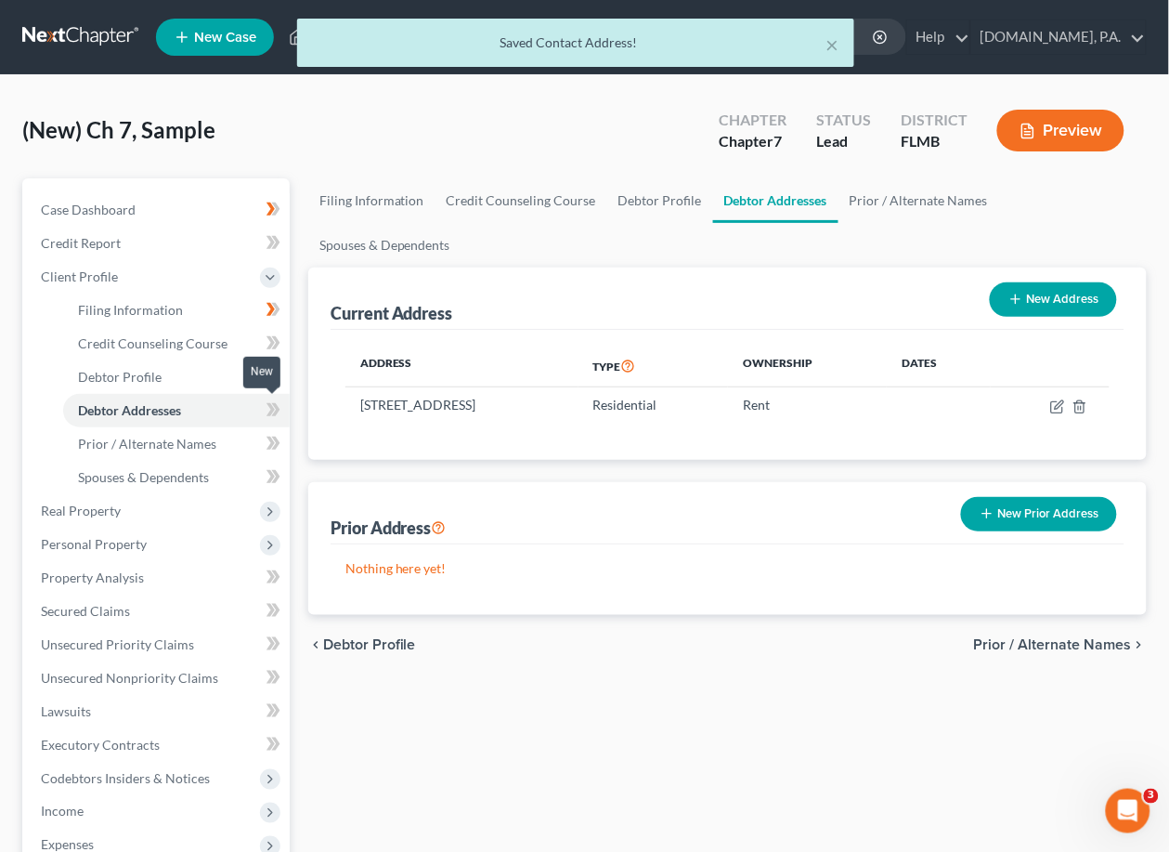
click at [271, 409] on icon at bounding box center [271, 409] width 8 height 13
click at [96, 206] on span "Case Dashboard" at bounding box center [88, 210] width 95 height 16
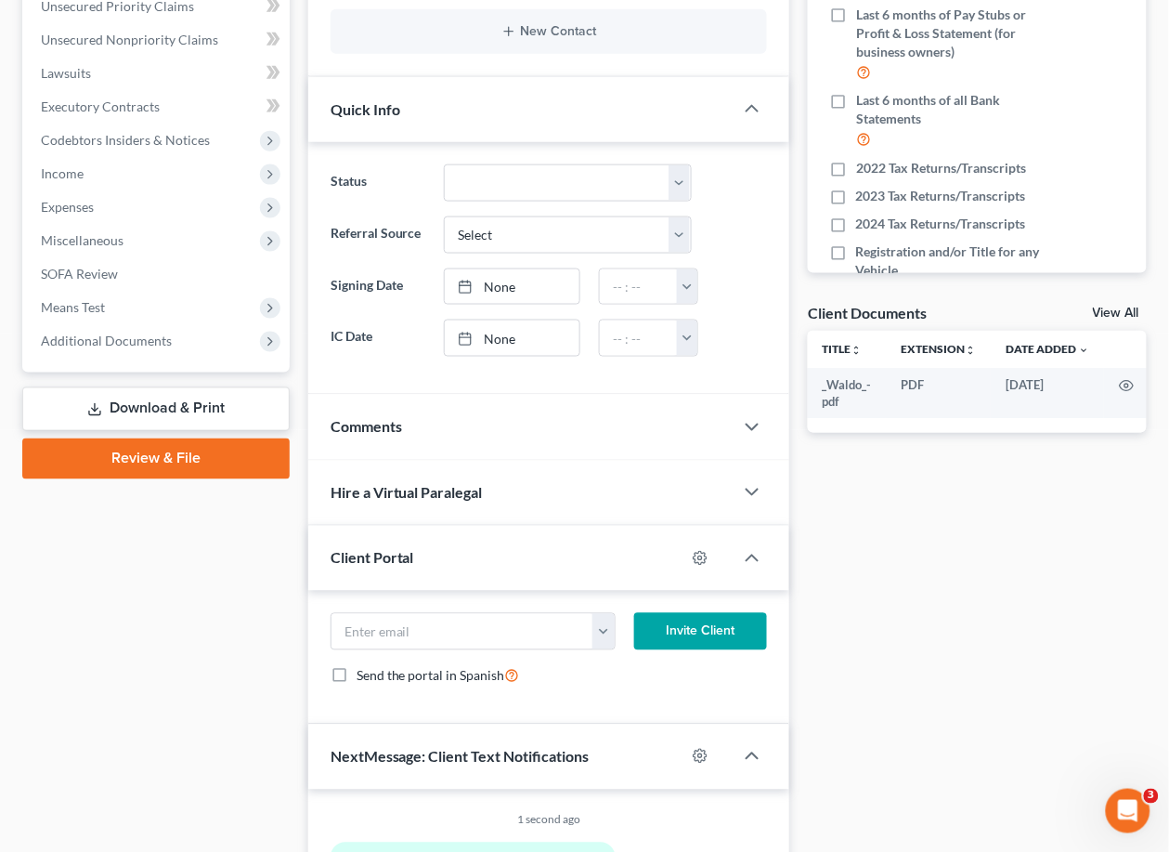
scroll to position [618, 0]
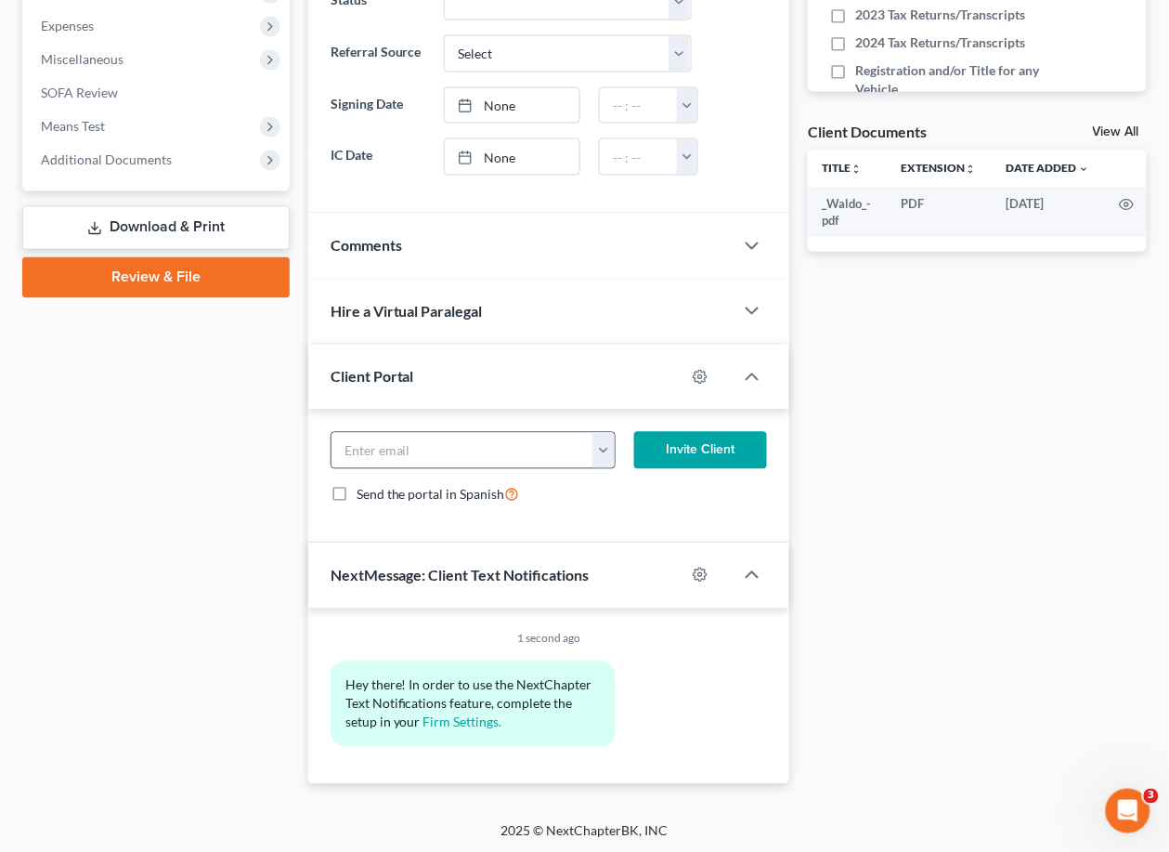
click at [609, 446] on button "button" at bounding box center [603, 450] width 22 height 35
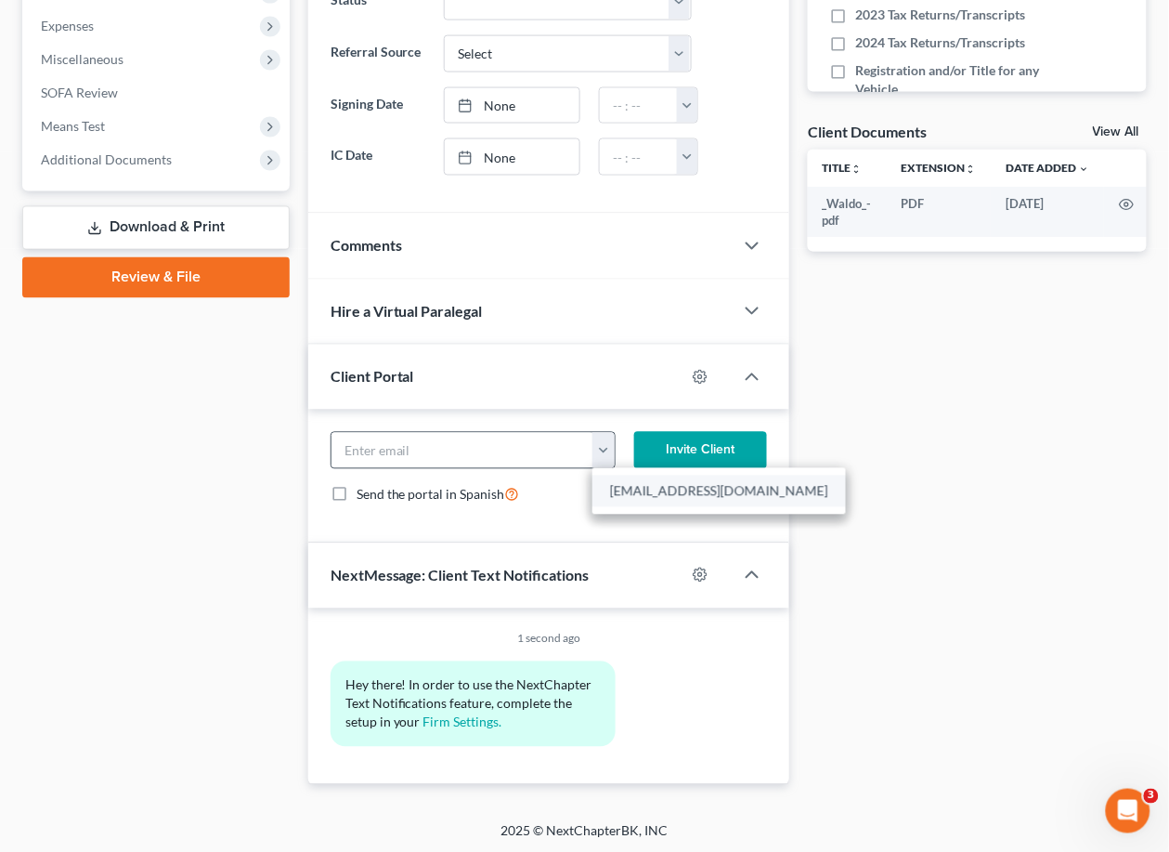
click at [634, 490] on link "[EMAIL_ADDRESS][DOMAIN_NAME]" at bounding box center [719, 491] width 254 height 32
type input "[EMAIL_ADDRESS][DOMAIN_NAME]"
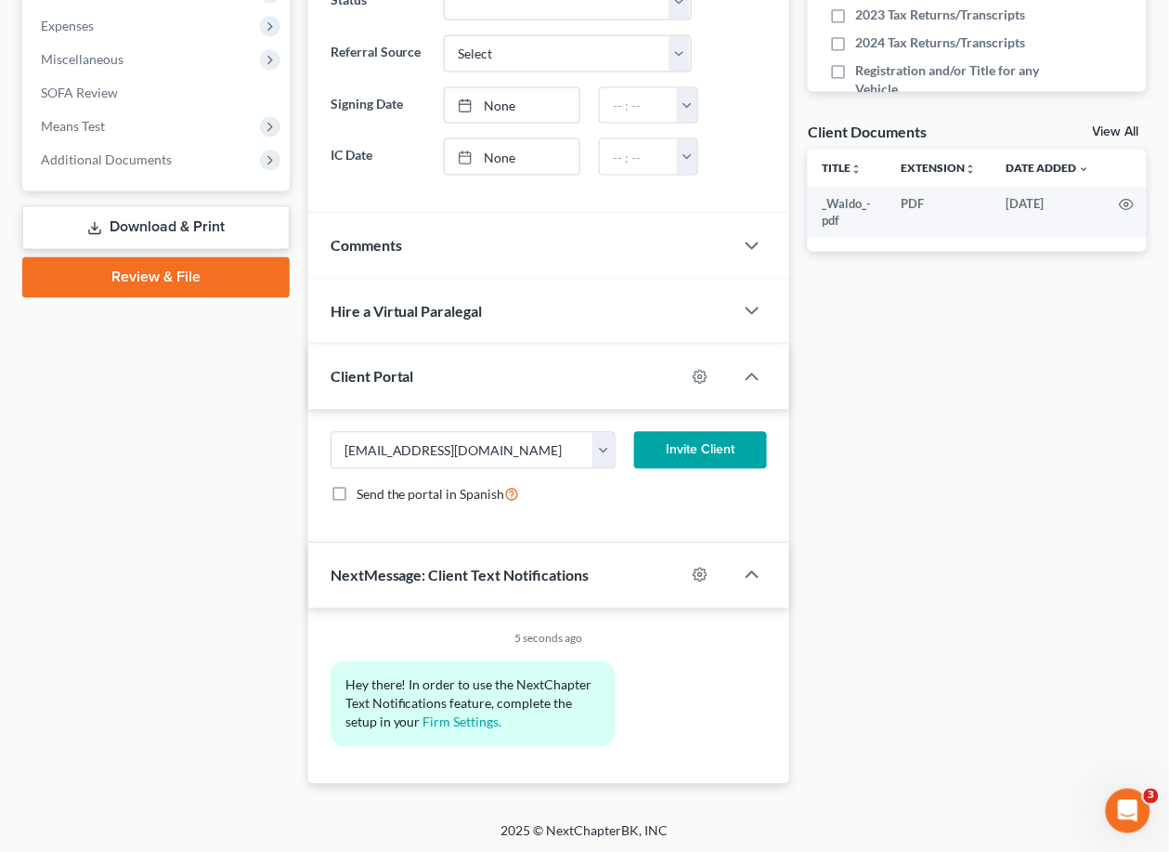
click at [711, 444] on button "Invite Client" at bounding box center [701, 450] width 134 height 37
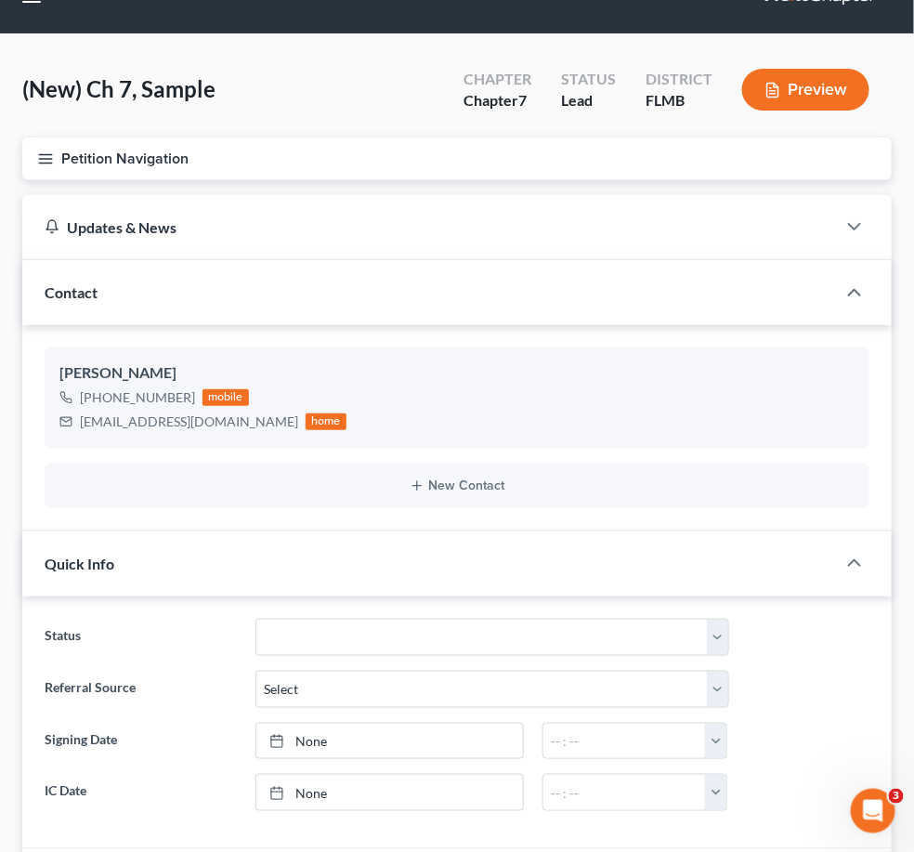
scroll to position [0, 0]
